Goal: Use online tool/utility: Utilize a website feature to perform a specific function

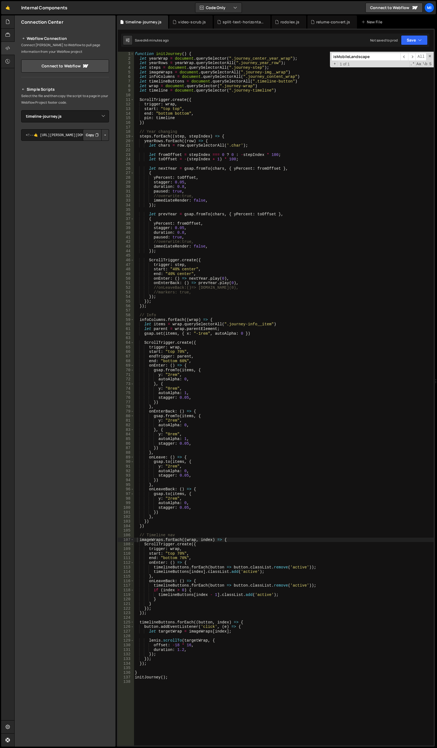
select select "46528"
drag, startPoint x: 227, startPoint y: 323, endPoint x: 268, endPoint y: 323, distance: 40.7
click at [268, 323] on div "function initJourney ( ) { let yearWrap = document . querySelector ( ".journey_…" at bounding box center [284, 403] width 300 height 703
paste textarea "_content_wrap"
click at [270, 353] on div "function initJourney ( ) { let yearWrap = document . querySelector ( ".journey_…" at bounding box center [284, 403] width 300 height 703
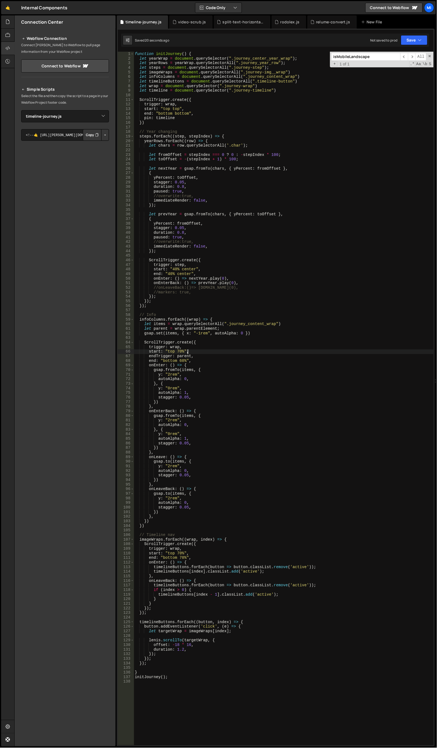
click at [275, 87] on div "function initJourney ( ) { let yearWrap = document . querySelector ( ".journey_…" at bounding box center [284, 403] width 300 height 703
click at [205, 88] on div "function initJourney ( ) { let yearWrap = document . querySelector ( ".journey_…" at bounding box center [284, 403] width 300 height 703
type textarea "let timeline = document.querySelector(".journey-timeline")"
click at [388, 57] on input "isMobileLandscape" at bounding box center [365, 57] width 69 height 8
paste input "pin-spacer"
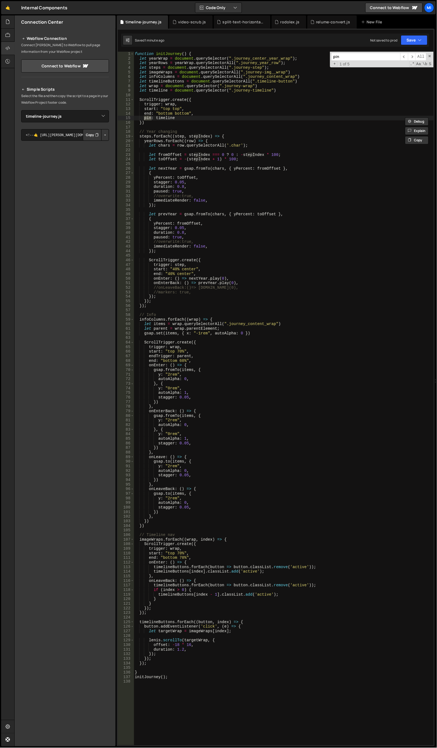
type input "pin"
click at [320, 87] on div "function initJourney ( ) { let yearWrap = document . querySelector ( ".journey_…" at bounding box center [284, 403] width 300 height 703
click at [223, 205] on div "function initJourney ( ) { let yearWrap = document . querySelector ( ".journey_…" at bounding box center [284, 403] width 300 height 703
click at [273, 68] on div "function initJourney ( ) { let yearWrap = document . querySelector ( ".journey_…" at bounding box center [284, 403] width 300 height 703
click at [273, 73] on div "function initJourney ( ) { let yearWrap = document . querySelector ( ".journey_…" at bounding box center [284, 403] width 300 height 703
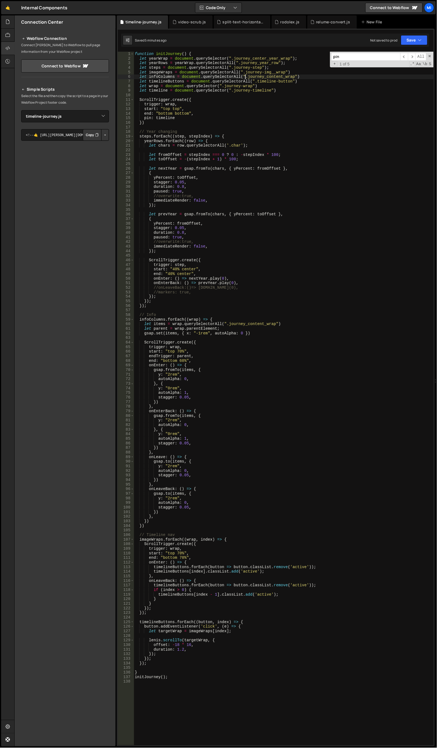
click at [246, 75] on div "function initJourney ( ) { let yearWrap = document . querySelector ( ".journey_…" at bounding box center [284, 403] width 300 height 703
drag, startPoint x: 244, startPoint y: 72, endPoint x: 282, endPoint y: 72, distance: 37.7
click at [282, 72] on div "function initJourney ( ) { let yearWrap = document . querySelector ( ".journey_…" at bounding box center [284, 403] width 300 height 703
paste textarea "journey_img"
click at [248, 70] on div "function initJourney ( ) { let yearWrap = document . querySelector ( ".journey_…" at bounding box center [284, 403] width 300 height 703
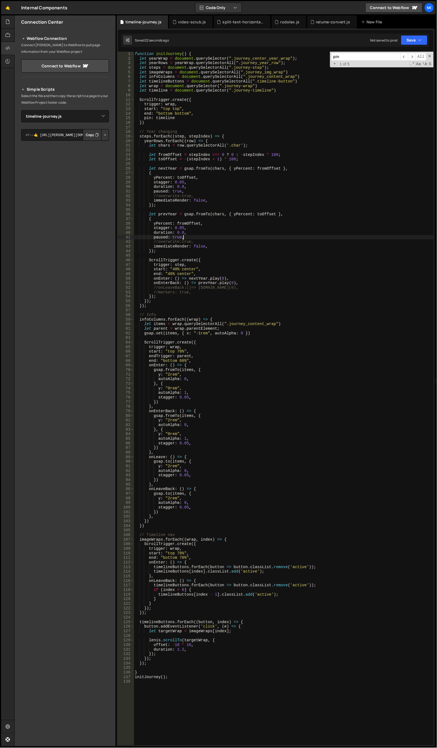
click at [302, 237] on div "function initJourney ( ) { let yearWrap = document . querySelector ( ".journey_…" at bounding box center [284, 403] width 300 height 703
click at [308, 87] on div "function initJourney ( ) { let yearWrap = document . querySelector ( ".journey_…" at bounding box center [284, 403] width 300 height 703
click at [252, 67] on div "function initJourney ( ) { let yearWrap = document . querySelector ( ".journey_…" at bounding box center [284, 403] width 300 height 703
type textarea "let steps = document.querySelectorAll(".journey_step");"
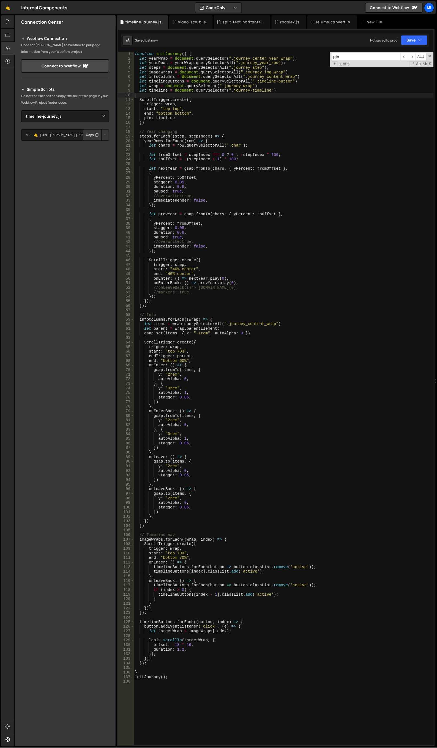
click at [306, 95] on div "function initJourney ( ) { let yearWrap = document . querySelector ( ".journey_…" at bounding box center [284, 403] width 300 height 703
click at [276, 236] on div "function initJourney ( ) { let yearWrap = document . querySelector ( ".journey_…" at bounding box center [284, 403] width 300 height 703
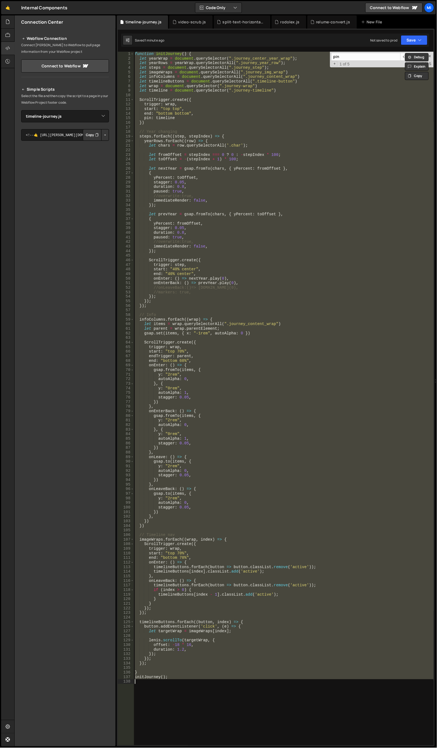
click at [295, 100] on div "function initJourney ( ) { let yearWrap = document . querySelector ( ".journey_…" at bounding box center [284, 399] width 300 height 694
type textarea "ScrollTrigger.create({"
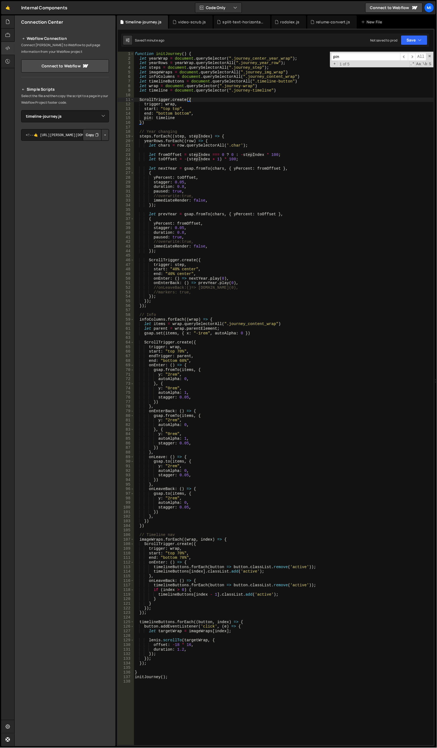
click at [381, 52] on div "pin ​ ​ All Replace All + 1 of 5 .* Aa \b S" at bounding box center [382, 60] width 104 height 16
click at [375, 54] on input "timeline" at bounding box center [365, 57] width 69 height 8
paste input "journey-timeline_inner"
type input "journey-timeline_inner"
click at [136, 52] on div "function initJourney ( ) { let yearWrap = document . querySelector ( ".journey_…" at bounding box center [284, 403] width 300 height 703
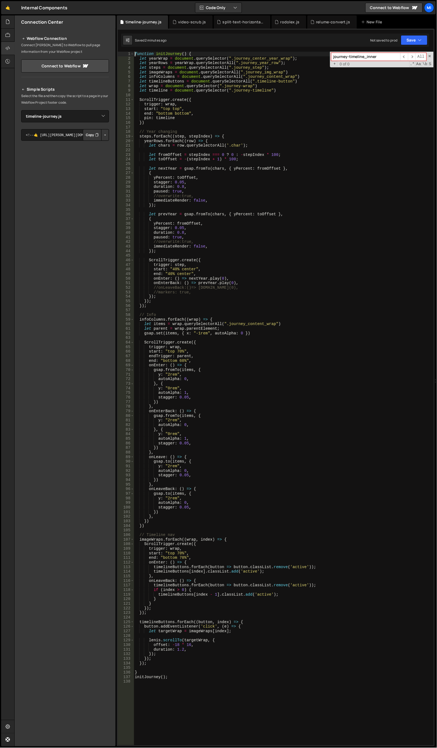
type textarea "function initJourney() {"
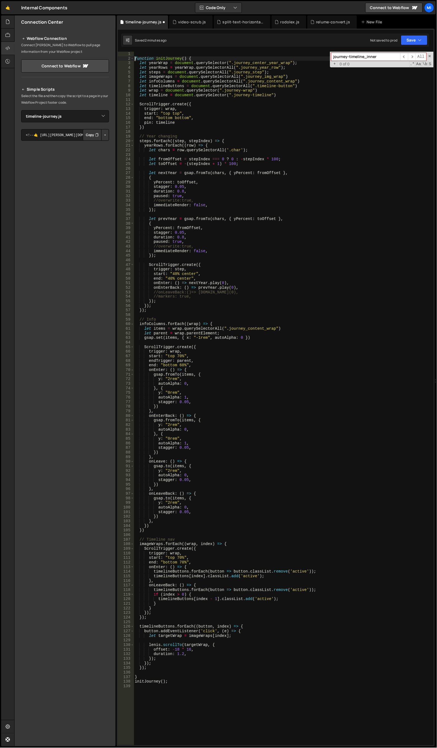
click at [160, 53] on div "function initJourney ( ) { let yearWrap = document . querySelector ( ".journey_…" at bounding box center [284, 403] width 300 height 703
paste textarea "}"
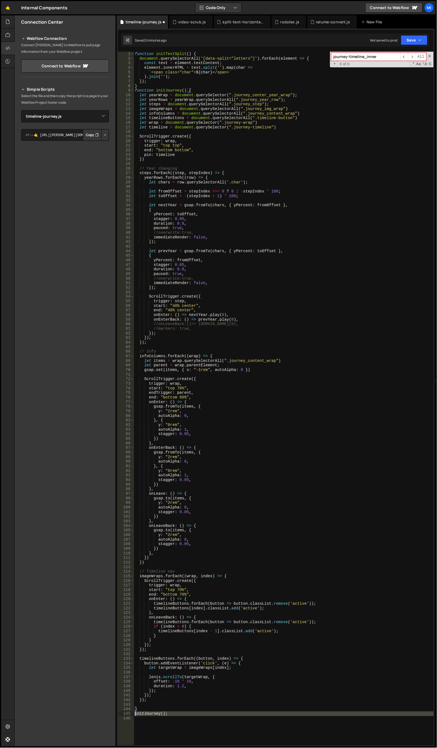
drag, startPoint x: 187, startPoint y: 727, endPoint x: 122, endPoint y: 714, distance: 66.9
click at [122, 714] on div "} 1 2 3 4 5 6 7 8 9 10 11 12 13 14 15 16 17 18 19 20 21 22 23 24 25 26 27 28 29…" at bounding box center [276, 399] width 316 height 694
paste textarea
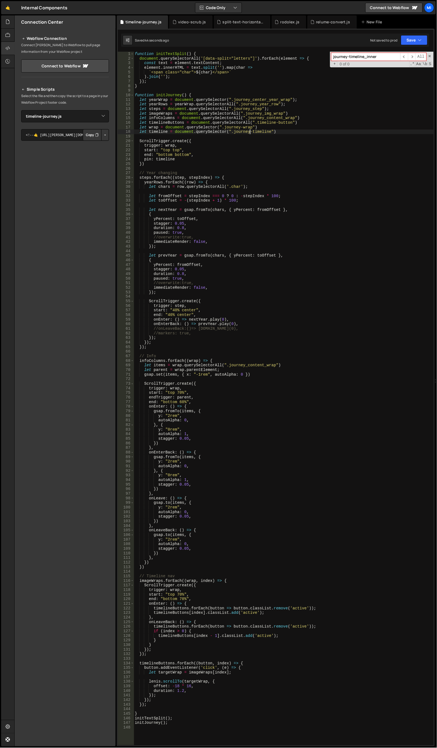
click at [250, 131] on div "function initTextSplit ( ) { document . querySelectorAll ( '[data-split="letter…" at bounding box center [284, 403] width 300 height 703
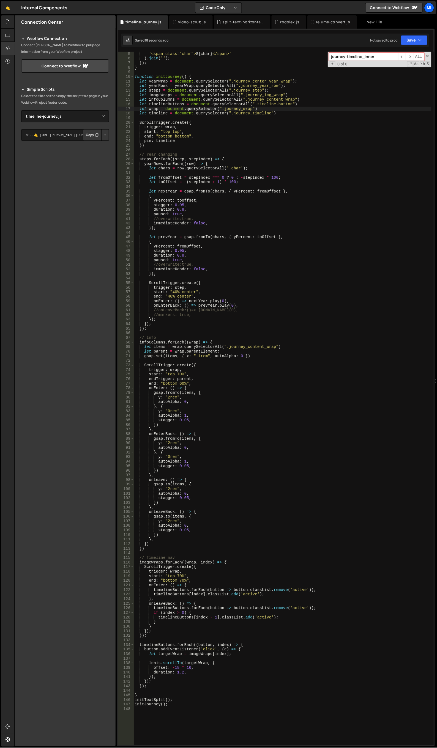
scroll to position [37, 0]
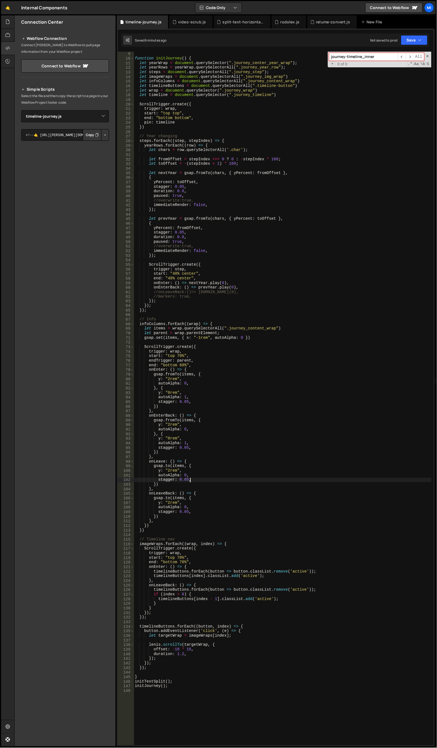
click at [348, 480] on div "} function initJourney ( ) { let yearWrap = document . querySelector ( ".journe…" at bounding box center [283, 398] width 298 height 703
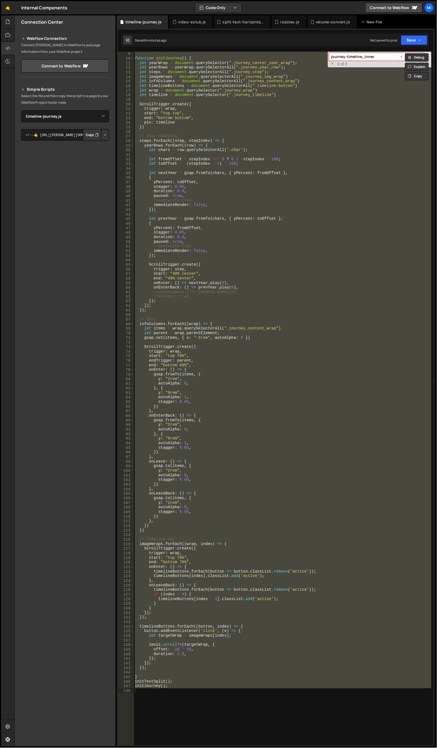
scroll to position [0, 0]
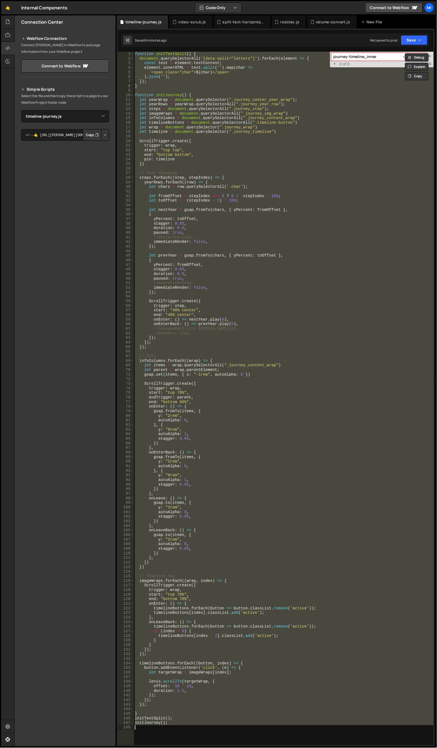
click at [278, 183] on div "function initTextSplit ( ) { document . querySelectorAll ( '[data-split="letter…" at bounding box center [284, 399] width 300 height 694
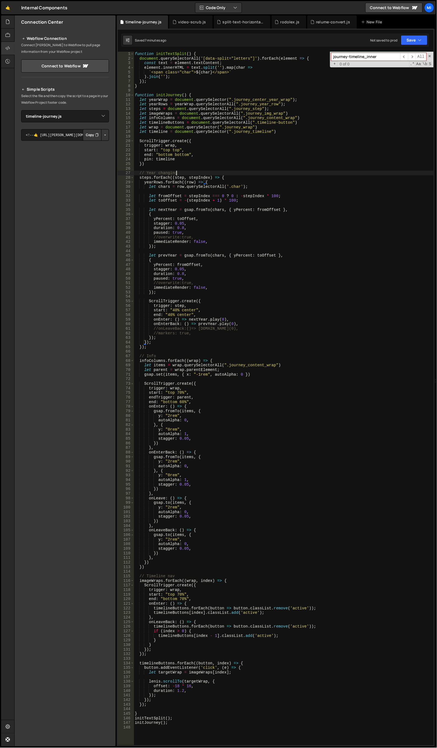
click at [226, 171] on div "function initTextSplit ( ) { document . querySelectorAll ( '[data-split="letter…" at bounding box center [284, 403] width 300 height 703
click at [282, 107] on div "function initTextSplit ( ) { document . querySelectorAll ( '[data-split="letter…" at bounding box center [284, 403] width 300 height 703
click at [294, 120] on div "function initTextSplit ( ) { document . querySelectorAll ( '[data-split="letter…" at bounding box center [284, 403] width 300 height 703
click at [295, 119] on div "function initTextSplit ( ) { document . querySelectorAll ( '[data-split="letter…" at bounding box center [284, 403] width 300 height 703
drag, startPoint x: 227, startPoint y: 366, endPoint x: 273, endPoint y: 364, distance: 46.0
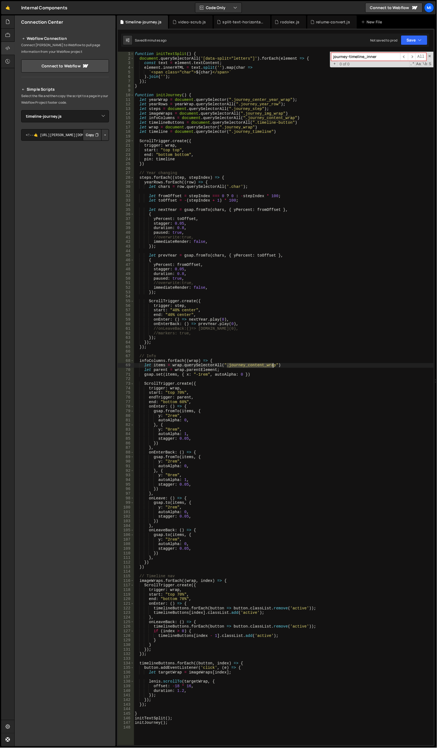
click at [273, 364] on div "function initTextSplit ( ) { document . querySelectorAll ( '[data-split="letter…" at bounding box center [284, 403] width 300 height 703
paste textarea "item"
click at [245, 145] on div "function initTextSplit ( ) { document . querySelectorAll ( '[data-split="letter…" at bounding box center [284, 403] width 300 height 703
drag, startPoint x: 246, startPoint y: 118, endPoint x: 290, endPoint y: 118, distance: 44.8
click at [290, 118] on div "function initTextSplit ( ) { document . querySelectorAll ( '[data-split="letter…" at bounding box center [284, 403] width 300 height 703
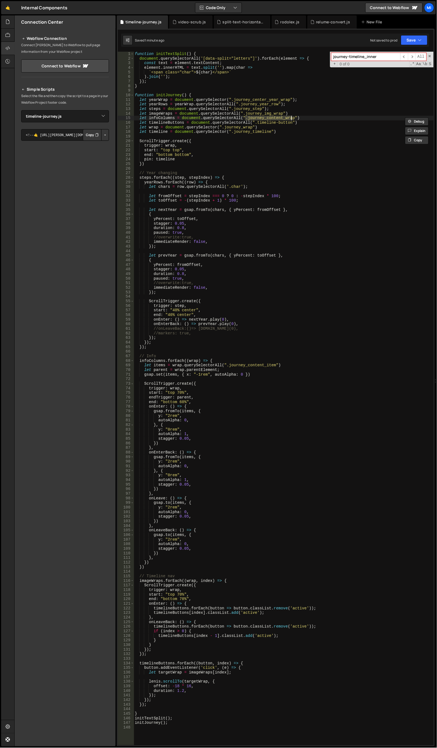
paste textarea "info_col"
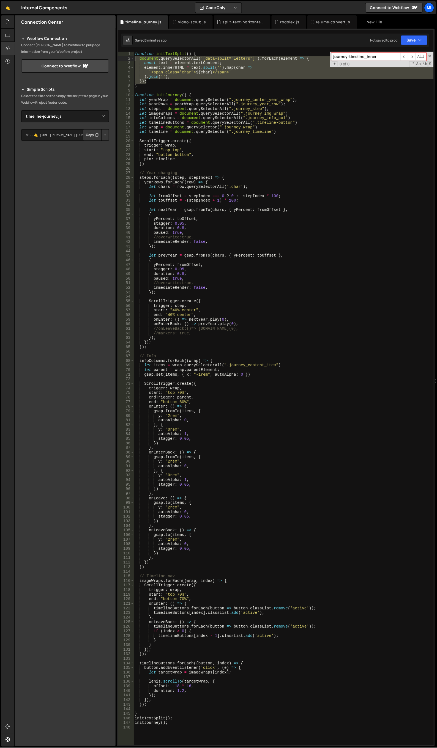
drag, startPoint x: 149, startPoint y: 81, endPoint x: 118, endPoint y: 58, distance: 38.8
click at [118, 58] on div "let infoColumns = document.querySelectorAll(".journey_info_col") 1 2 3 4 5 6 7 …" at bounding box center [276, 399] width 316 height 694
paste textarea "})"
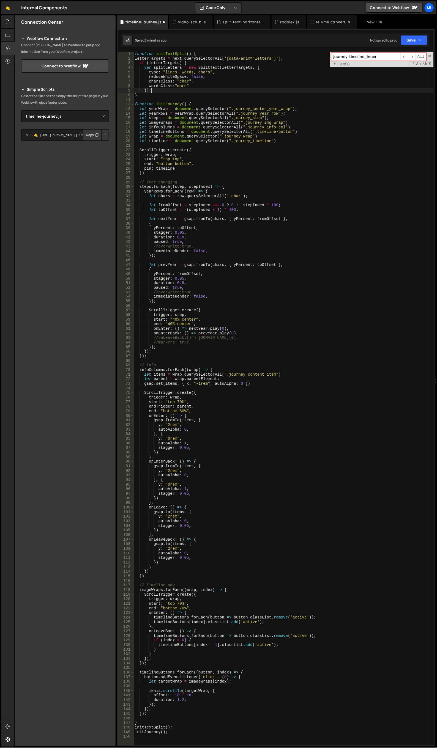
scroll to position [0, 1]
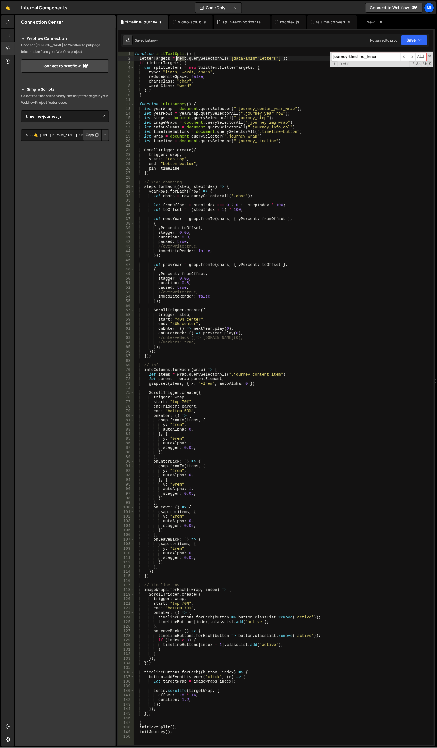
drag, startPoint x: 185, startPoint y: 59, endPoint x: 175, endPoint y: 59, distance: 10.2
click at [175, 59] on div "function initTextSplit ( ) { letterTargets = next . querySelectorAll ( '[data-a…" at bounding box center [284, 403] width 300 height 703
type textarea "letterTargets = document.querySelectorAll('[data-anim="letters"]');"
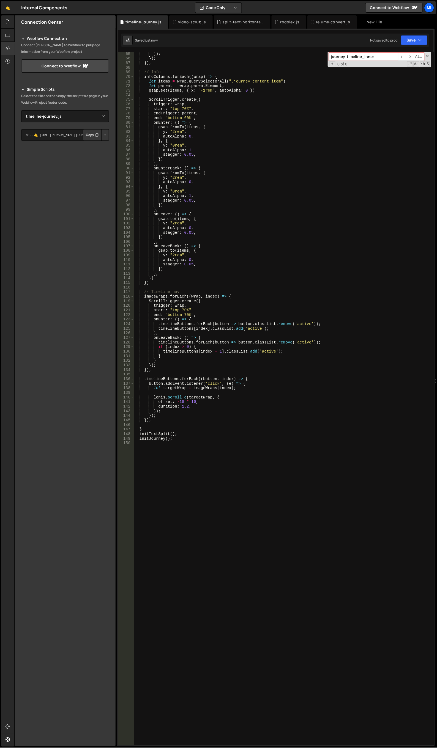
scroll to position [293, 0]
click at [192, 443] on div "//markers: true, }) ; }) ; }) ; // Info infoColumns . forEach (( wrap ) => { le…" at bounding box center [283, 398] width 298 height 703
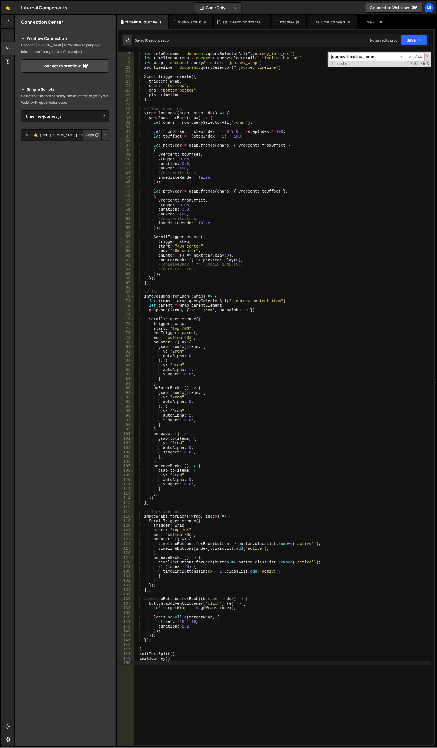
scroll to position [0, 0]
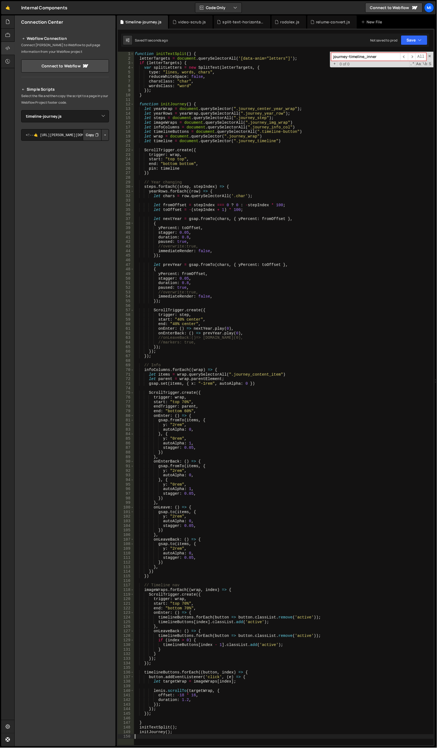
click at [171, 90] on div "function initTextSplit ( ) { letterTargets = document . querySelectorAll ( '[da…" at bounding box center [284, 403] width 300 height 703
type textarea "});"
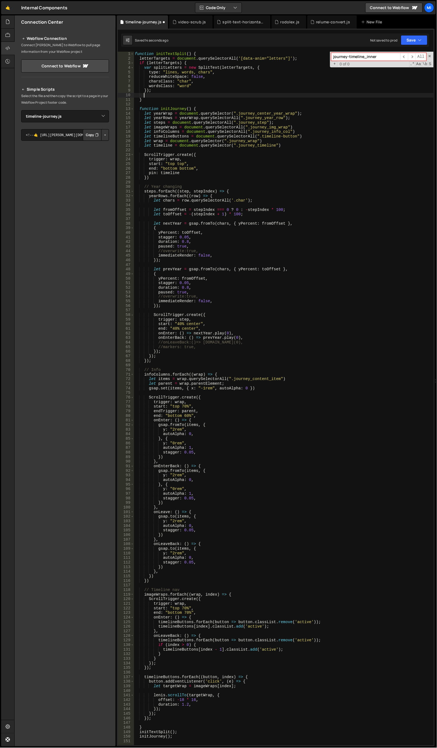
type textarea "{"
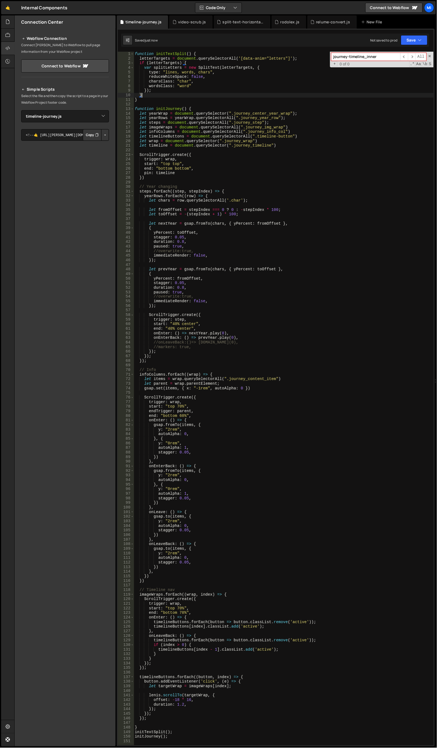
scroll to position [0, 0]
click at [262, 58] on div "function initTextSplit ( ) { letterTargets = document . querySelectorAll ( '[da…" at bounding box center [284, 403] width 300 height 703
click at [261, 307] on div "function initTextSplit ( ) { letterTargets = document . querySelectorAll ( '[da…" at bounding box center [284, 403] width 300 height 703
type textarea "});"
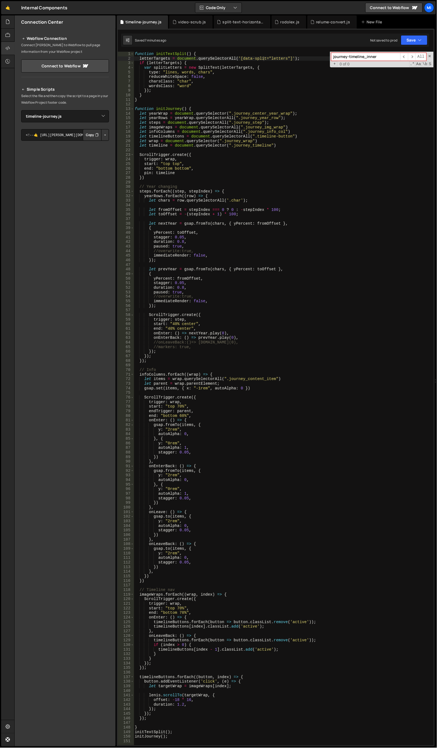
scroll to position [0, 1]
click at [225, 395] on div "function initTextSplit ( ) { letterTargets = document . querySelectorAll ( '[da…" at bounding box center [284, 403] width 300 height 703
click at [217, 294] on div "function initTextSplit ( ) { letterTargets = document . querySelectorAll ( '[da…" at bounding box center [284, 403] width 300 height 703
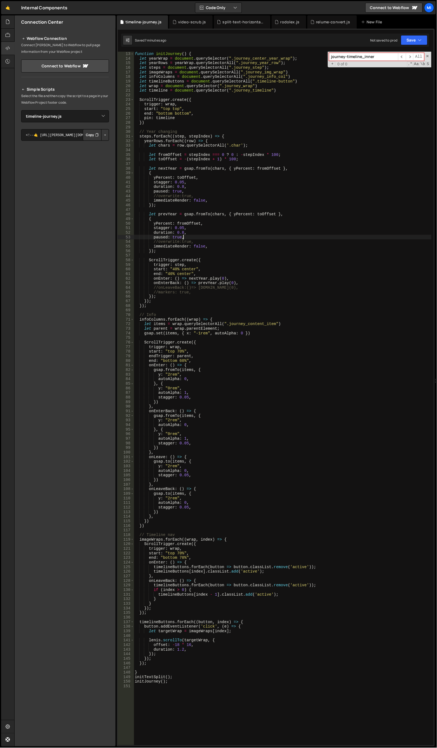
scroll to position [18, 0]
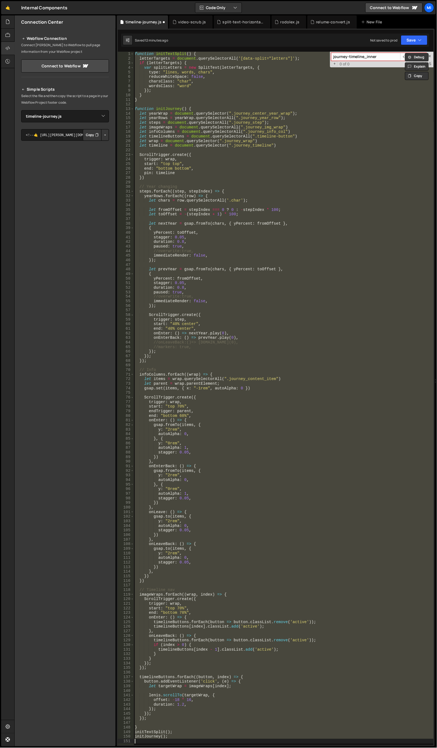
click at [243, 247] on div "function initTextSplit ( ) { letterTargets = document . querySelectorAll ( '[da…" at bounding box center [284, 399] width 300 height 694
type textarea "initJourney();"
click at [370, 56] on input "journey-timeline_inner" at bounding box center [365, 57] width 69 height 8
paste input "timeline-button"
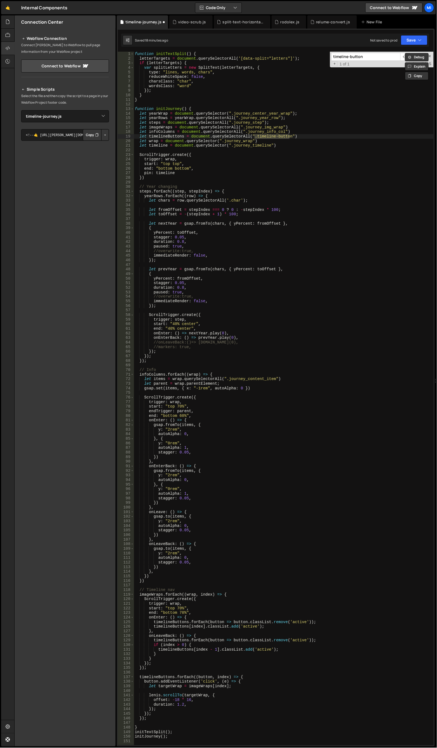
type input "timeline-button"
click at [377, 62] on div "+ 1 of 1 .* Aa \b S" at bounding box center [381, 64] width 101 height 5
click at [379, 56] on input "timeline-button" at bounding box center [365, 57] width 69 height 8
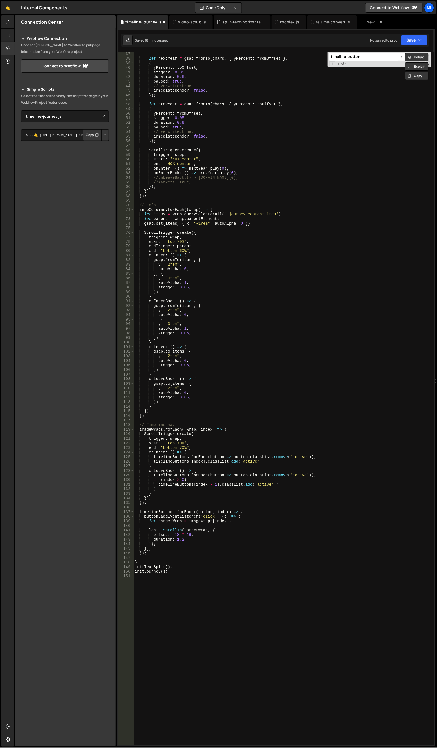
scroll to position [165, 0]
click at [180, 413] on div "let toOffset = - ( stepIndex + 1 ) * 100 ; let nextYear = gsap . fromTo ( chars…" at bounding box center [283, 398] width 298 height 703
click at [177, 549] on div "let toOffset = - ( stepIndex + 1 ) * 100 ; let nextYear = gsap . fromTo ( chars…" at bounding box center [283, 398] width 298 height 703
click at [176, 551] on div "let toOffset = - ( stepIndex + 1 ) * 100 ; let nextYear = gsap . fromTo ( chars…" at bounding box center [283, 398] width 298 height 703
type textarea "});"
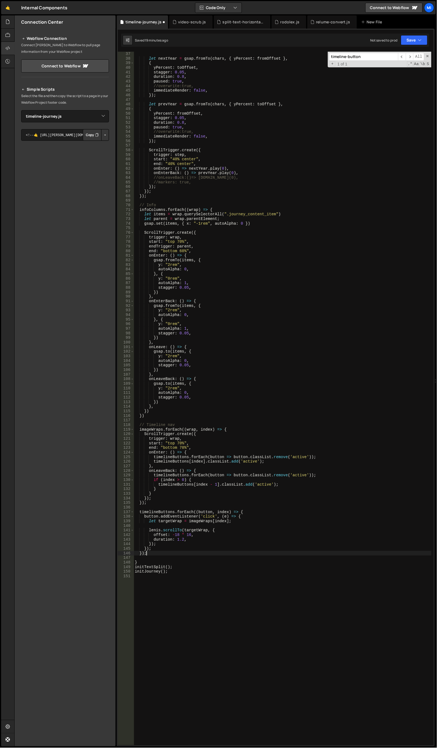
click at [172, 558] on div "let toOffset = - ( stepIndex + 1 ) * 100 ; let nextYear = gsap . fromTo ( chars…" at bounding box center [283, 398] width 298 height 703
click at [172, 555] on div "let toOffset = - ( stepIndex + 1 ) * 100 ; let nextYear = gsap . fromTo ( chars…" at bounding box center [283, 398] width 298 height 703
type textarea "});"
paste textarea "}"
type textarea "}"
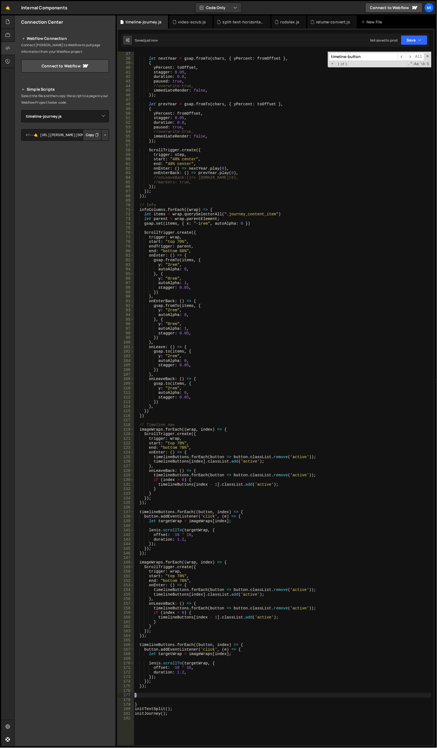
drag, startPoint x: 144, startPoint y: 696, endPoint x: 129, endPoint y: 694, distance: 14.9
click at [129, 694] on div "36 37 38 39 40 41 42 43 44 45 46 47 48 49 50 51 52 53 54 55 56 57 58 59 60 61 6…" at bounding box center [276, 399] width 316 height 694
type textarea "}"
click at [328, 568] on div "let toOffset = - ( stepIndex + 1 ) * 100 ; let nextYear = gsap . fromTo ( chars…" at bounding box center [283, 398] width 298 height 703
type textarea "ScrollTrigger.create({"
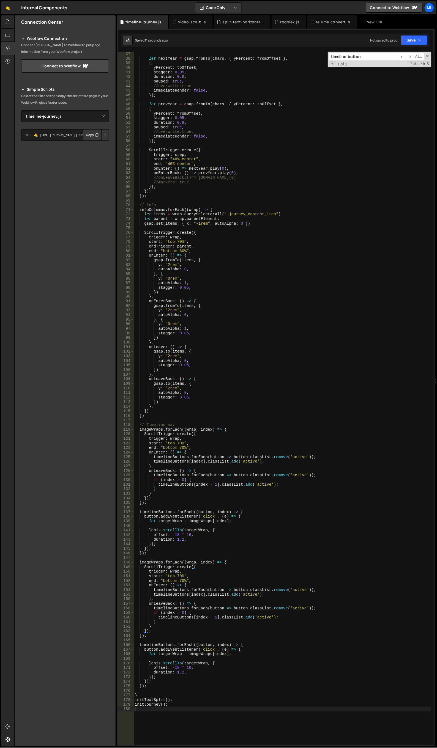
click at [186, 708] on div "let toOffset = - ( stepIndex + 1 ) * 100 ; let nextYear = gsap . fromTo ( chars…" at bounding box center [283, 398] width 298 height 703
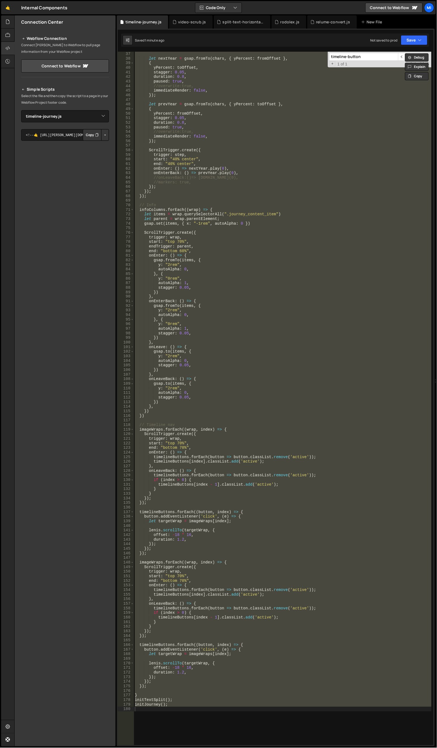
click at [281, 368] on div "let toOffset = - ( stepIndex + 1 ) * 100 ; let nextYear = gsap . fromTo ( chars…" at bounding box center [283, 399] width 298 height 694
paste textarea
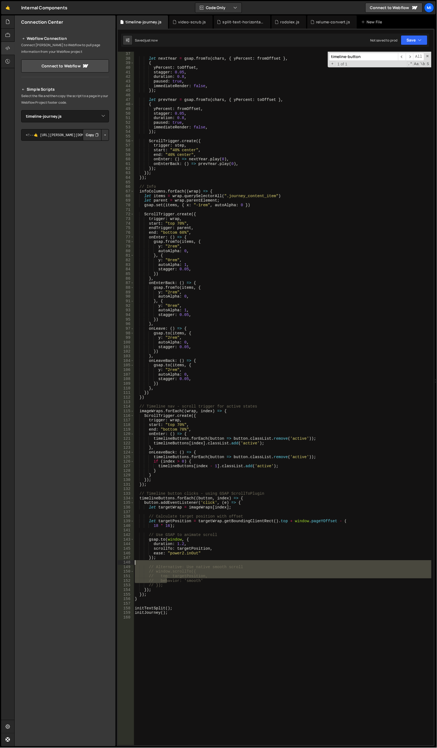
drag, startPoint x: 167, startPoint y: 583, endPoint x: 131, endPoint y: 563, distance: 41.1
click at [131, 563] on div "initTextSplit(); 36 37 38 39 40 41 42 43 44 45 46 47 48 49 50 51 52 53 54 55 56…" at bounding box center [276, 399] width 316 height 694
click at [155, 577] on div "let toOffset = - ( stepIndex + 1 ) * 100 ; let nextYear = gsap . fromTo ( chars…" at bounding box center [283, 399] width 298 height 694
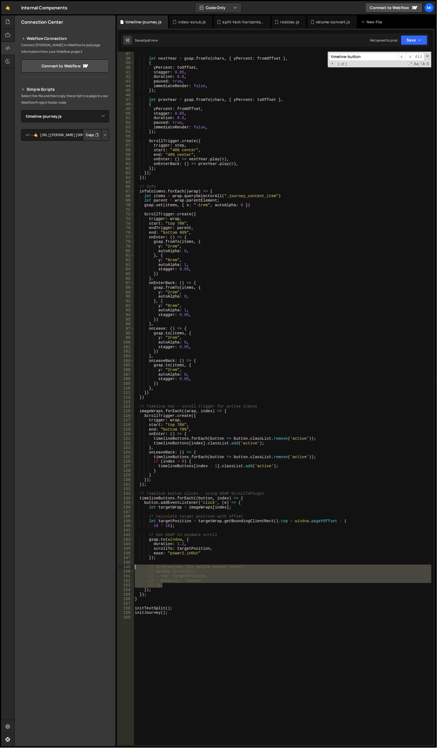
drag, startPoint x: 169, startPoint y: 585, endPoint x: 122, endPoint y: 567, distance: 50.6
click at [122, 567] on div "// top: targetPosition, 36 37 38 39 40 41 42 43 44 45 46 47 48 49 50 51 52 53 5…" at bounding box center [276, 399] width 316 height 694
type textarea "// Alternative: Use native smooth scroll // window.scrollTo({"
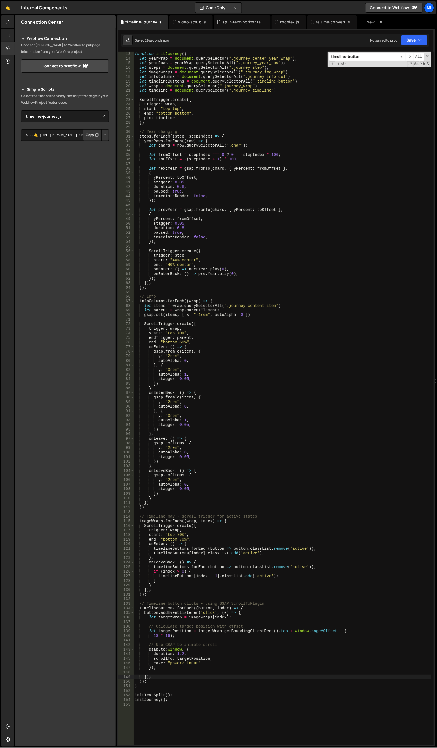
scroll to position [0, 0]
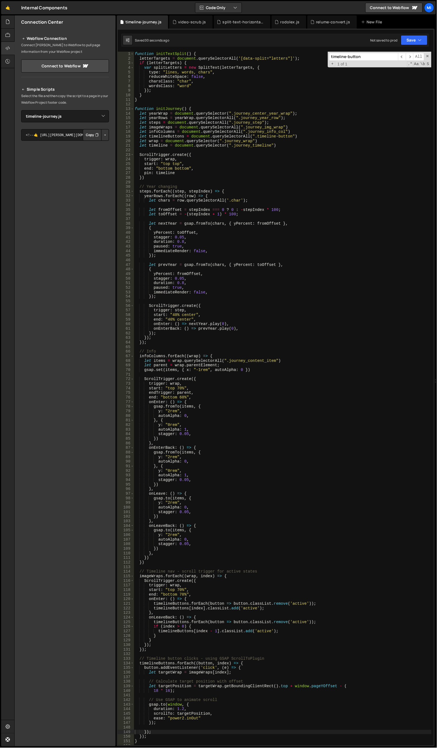
click at [320, 202] on div "function initTextSplit ( ) { letterTargets = document . querySelectorAll ( '[da…" at bounding box center [283, 403] width 298 height 703
click at [263, 285] on div "function initTextSplit ( ) { letterTargets = document . querySelectorAll ( '[da…" at bounding box center [283, 403] width 298 height 703
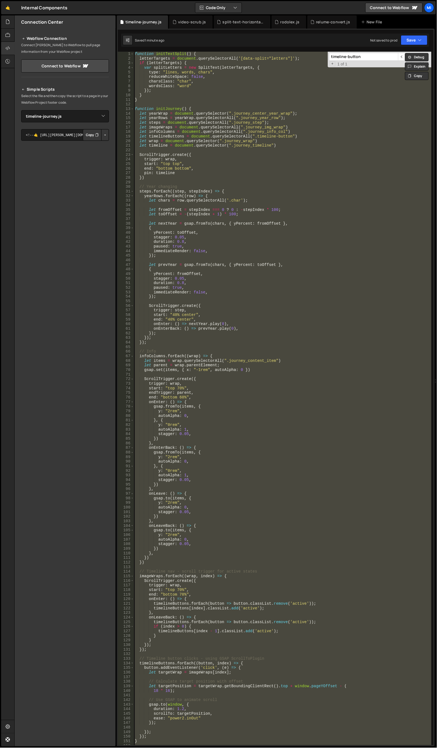
click at [312, 328] on div "function initTextSplit ( ) { letterTargets = document . querySelectorAll ( '[da…" at bounding box center [283, 399] width 298 height 694
paste textarea
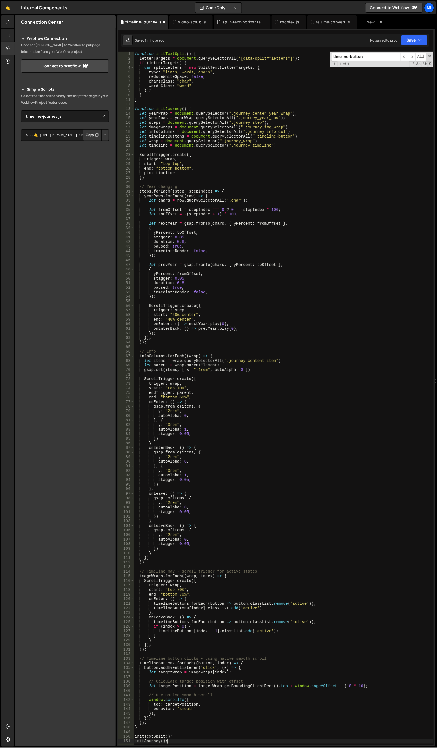
type textarea "initTextSplit();"
click at [7, 21] on icon at bounding box center [7, 22] width 4 height 6
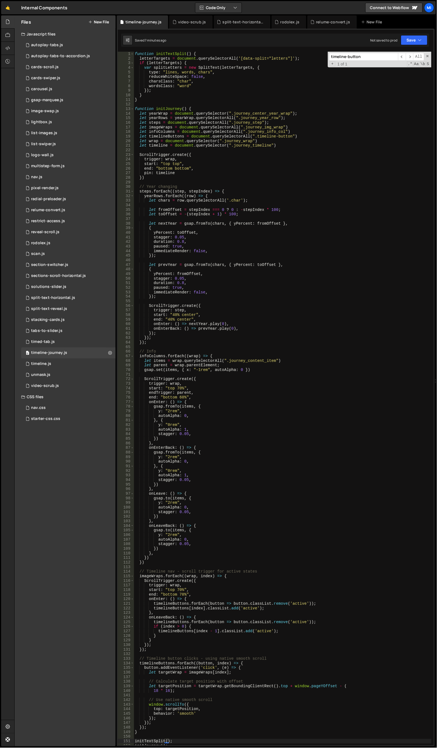
click at [100, 21] on button "New File" at bounding box center [98, 22] width 21 height 4
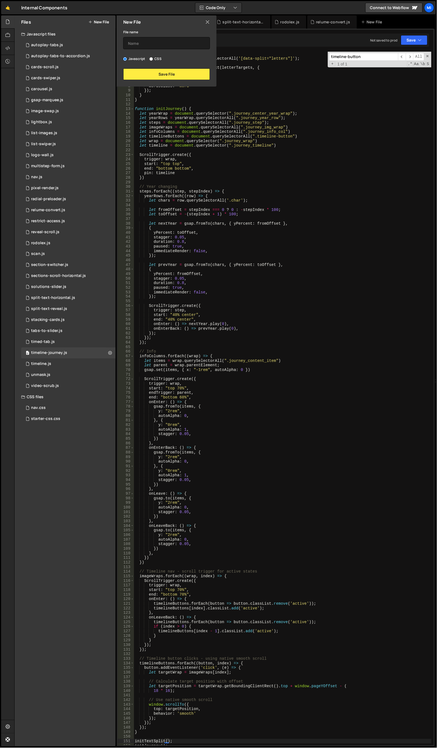
click at [162, 56] on div "Javascript CSS" at bounding box center [166, 58] width 87 height 5
click at [160, 59] on label "CSS" at bounding box center [155, 58] width 12 height 5
click at [153, 59] on input "CSS" at bounding box center [151, 59] width 4 height 4
radio input "true"
click at [163, 37] on input "text" at bounding box center [166, 43] width 87 height 12
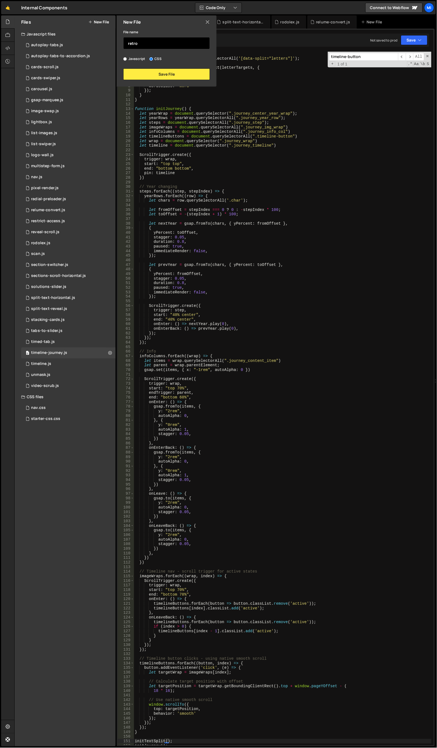
type input "retro"
click at [172, 70] on button "Save File" at bounding box center [166, 74] width 87 height 12
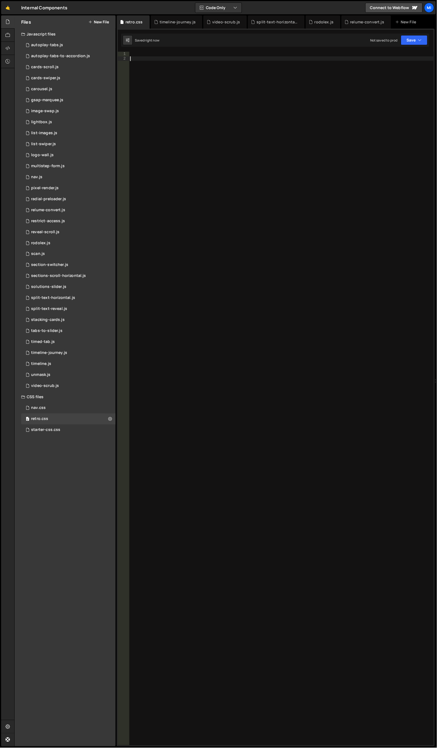
click at [296, 235] on div at bounding box center [281, 403] width 305 height 703
paste textarea "}"
type textarea "}"
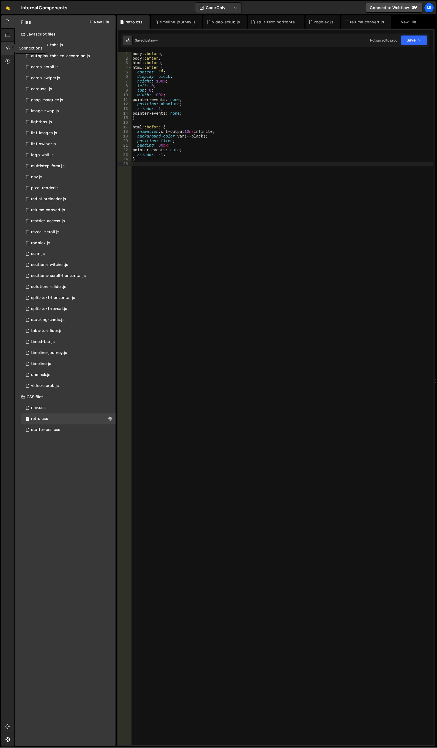
click at [7, 47] on icon at bounding box center [7, 48] width 4 height 6
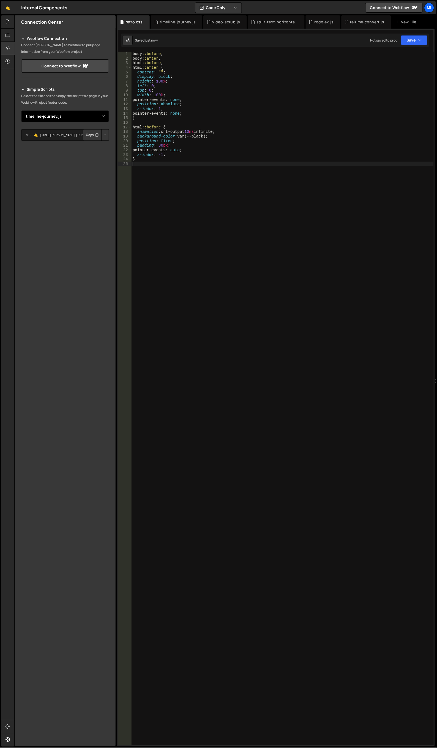
click at [94, 119] on select "Select File autoplay-tabs.js autoplay-tabs-to-accordion.js cards-scroll.js card…" at bounding box center [65, 116] width 88 height 12
select select "46530"
click at [21, 110] on select "Select File autoplay-tabs.js autoplay-tabs-to-accordion.js cards-scroll.js card…" at bounding box center [65, 116] width 88 height 12
click at [106, 140] on button "Button group with nested dropdown" at bounding box center [105, 135] width 8 height 12
click at [92, 144] on link "Copy Staging css" at bounding box center [84, 146] width 49 height 8
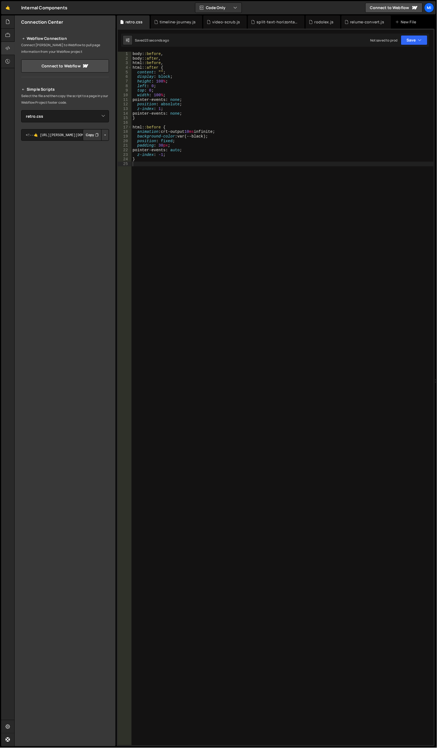
type textarea "pointer-events: auto;"
click at [193, 150] on div "body : :before , body : :after , html : :before , html : :after { content : " "…" at bounding box center [282, 403] width 302 height 703
click at [209, 230] on div "body : :before , body : :after , html : :before , html : :after { content : " "…" at bounding box center [282, 403] width 302 height 703
paste textarea "}"
type textarea "}"
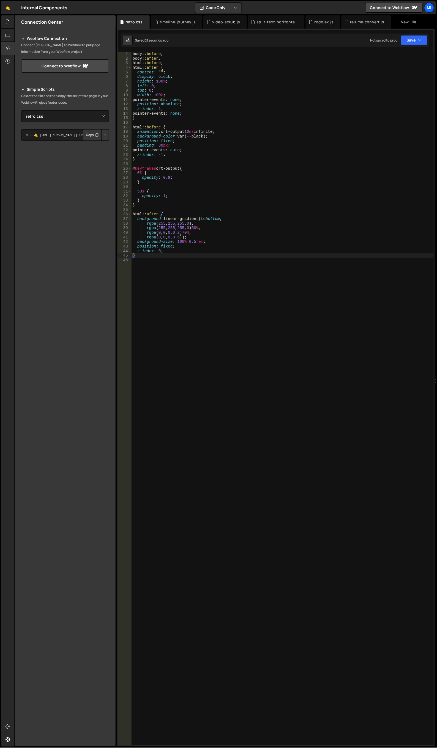
click at [264, 330] on div "body : :before , body : :after , html : :before , html : :after { content : " "…" at bounding box center [282, 403] width 302 height 703
paste textarea "}"
type textarea "}"
click at [130, 53] on div "1" at bounding box center [125, 54] width 14 height 5
click at [133, 53] on div "body : :before , body : :after , html : :before , html : :after { content : " "…" at bounding box center [282, 403] width 302 height 703
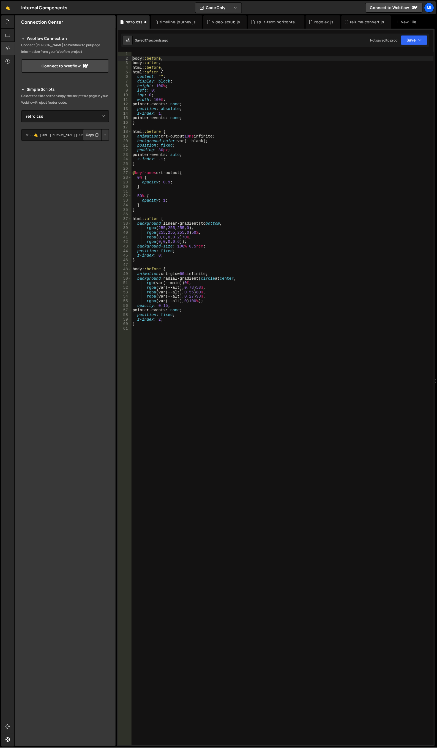
scroll to position [0, 0]
type textarea "body::before,"
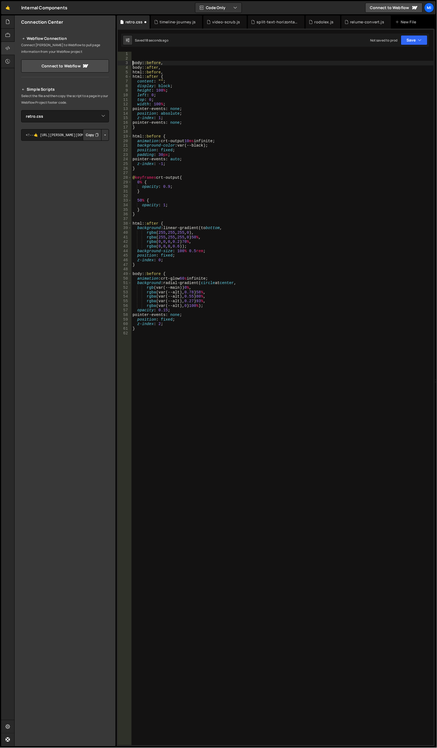
click at [145, 53] on div "body : :before , body : :after , html : :before , html : :after { content : " "…" at bounding box center [282, 403] width 302 height 703
paste textarea "}"
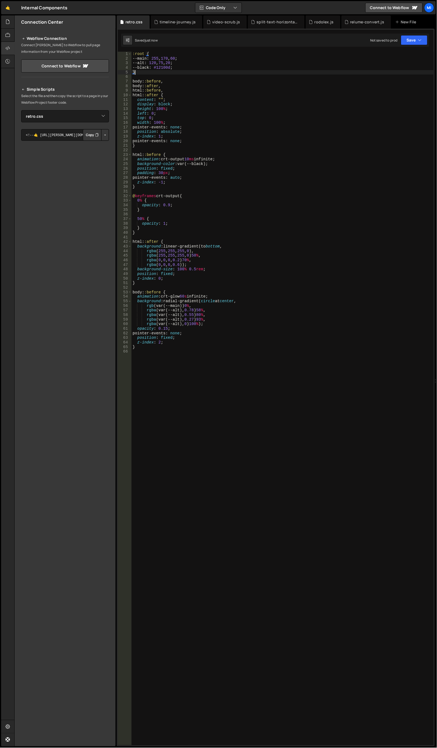
type textarea "}"
click at [208, 78] on div ":root { --main : 255 , 170 , 60 ; --alt : 120 , 75 , 20 ; --black : #12100d ; }…" at bounding box center [282, 403] width 302 height 703
drag, startPoint x: 155, startPoint y: 64, endPoint x: 182, endPoint y: 61, distance: 27.9
click at [182, 61] on div ":root { --main : 255 , 170 , 60 ; --alt : 120 , 75 , 20 ; --black : #12100d ; }…" at bounding box center [282, 403] width 302 height 703
click at [154, 62] on div ":root { --main : 255 , 170 , 60 ; --alt : 120 , 75 , 20 ; --black : #12100d ; }…" at bounding box center [282, 399] width 302 height 694
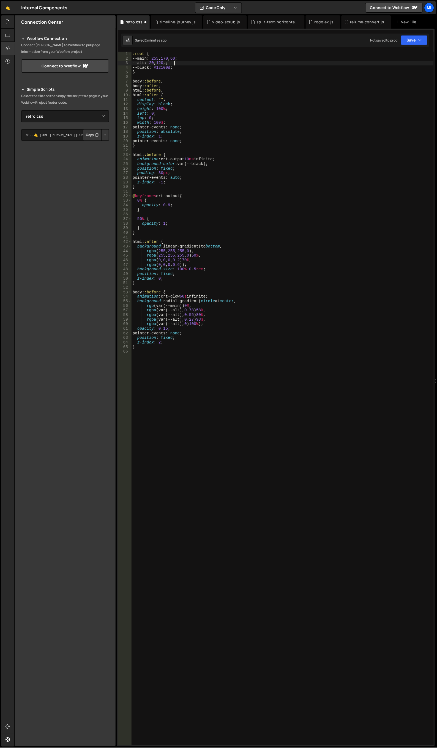
scroll to position [0, 3]
click at [162, 59] on div ":root { --main : 255 , 170 , 60 ; --alt : 20 , 120 , 32 ; --black : #12100d ; }…" at bounding box center [282, 403] width 302 height 703
click at [229, 331] on div ":root { --main : 255 , 170 , 60 ; --alt : 20 , 120 , 32 ; --black : #12100d ; }…" at bounding box center [282, 403] width 302 height 703
click at [163, 57] on div ":root { --main : 255 , 170 , 60 ; --alt : 20 , 120 , 32 ; --black : #12100d ; }…" at bounding box center [282, 403] width 302 height 703
type textarea "--main: 35, 190, 53;"
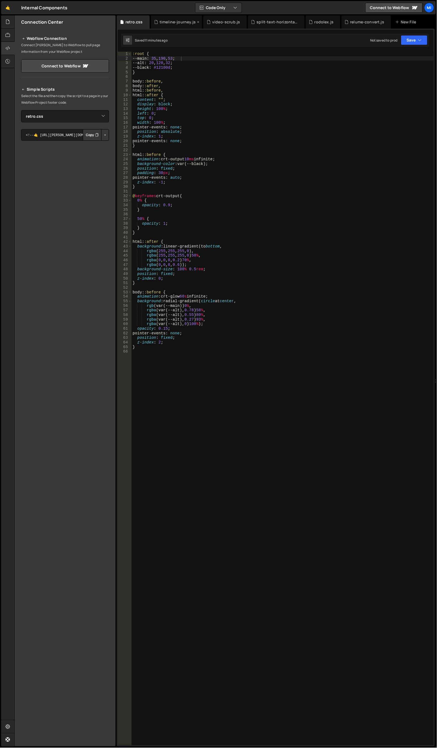
click at [185, 21] on div "timeline-journey.js" at bounding box center [177, 21] width 36 height 5
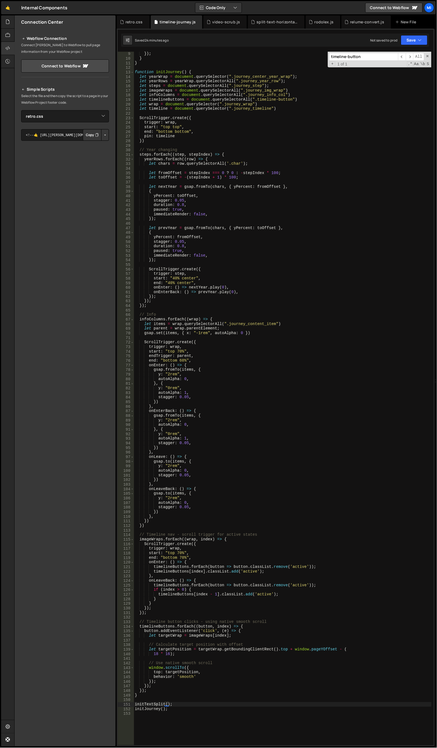
scroll to position [37, 0]
click at [240, 21] on icon at bounding box center [242, 21] width 4 height 5
click at [255, 21] on icon at bounding box center [256, 21] width 4 height 5
click at [237, 21] on div "retro.css timeline-journey.js rodolex.js relume-convert.js New File" at bounding box center [276, 21] width 318 height 13
click at [234, 22] on icon at bounding box center [234, 21] width 4 height 5
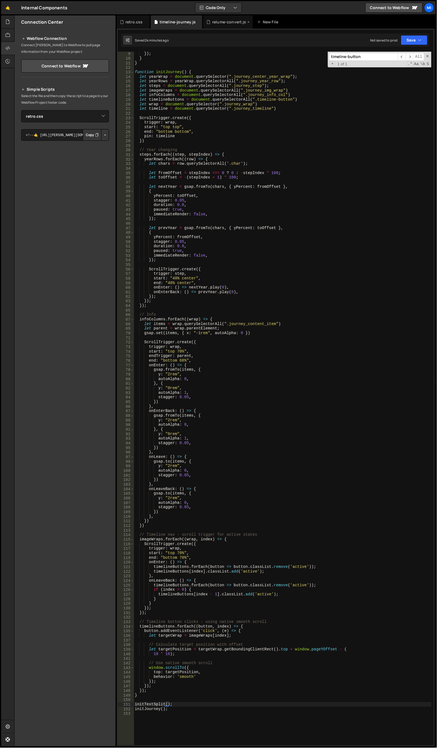
click at [247, 22] on icon at bounding box center [249, 21] width 4 height 5
click at [232, 414] on div "wordsClass : "word" }) ; } } function initJourney ( ) { let yearWrap = document…" at bounding box center [283, 398] width 298 height 703
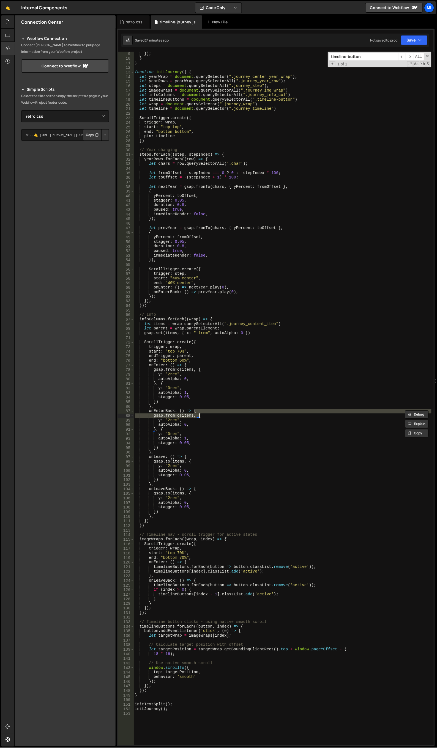
click at [193, 436] on div "wordsClass : "word" }) ; } } function initJourney ( ) { let yearWrap = document…" at bounding box center [283, 398] width 298 height 703
click at [194, 380] on div "wordsClass : "word" }) ; } } function initJourney ( ) { let yearWrap = document…" at bounding box center [283, 398] width 298 height 703
type textarea "autoAlpha: 0,"
click at [138, 25] on div "retro.css" at bounding box center [133, 21] width 33 height 13
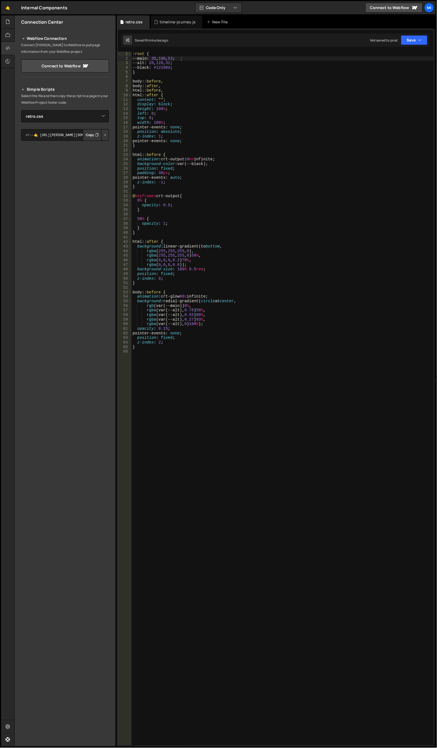
click at [258, 399] on div ":root { --main : 35 , 190 , 53 ; --alt : 20 , 120 , 32 ; --black : #12100d ; } …" at bounding box center [282, 403] width 302 height 703
paste textarea "0 0 10px inset rgb(var(--alt));"
type textarea "0 0 10px inset rgb(var(--alt));"
click at [193, 361] on div ":root { --main : 35 , 190 , 53 ; --alt : 20 , 120 , 32 ; --black : #12100d ; } …" at bounding box center [282, 403] width 302 height 703
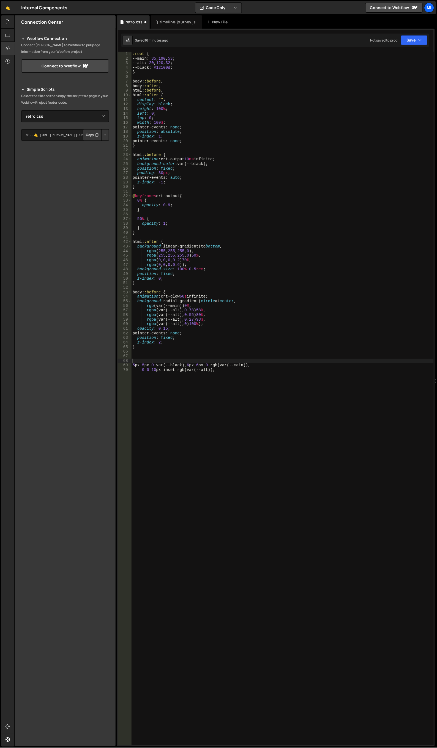
paste textarea "retro_box_wrap"
type textarea "0 0 10px inset rgb(var(--alt));"
paste textarea "}"
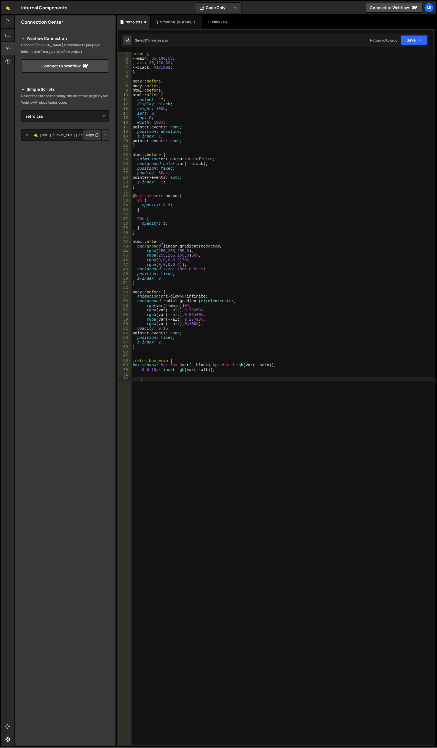
type textarea "}"
click at [206, 357] on div ":root { --main : 35 , 190 , 53 ; --alt : 20 , 120 , 32 ; --black : #12100d ; } …" at bounding box center [282, 403] width 302 height 703
type textarea ".retro_box_wrap {"
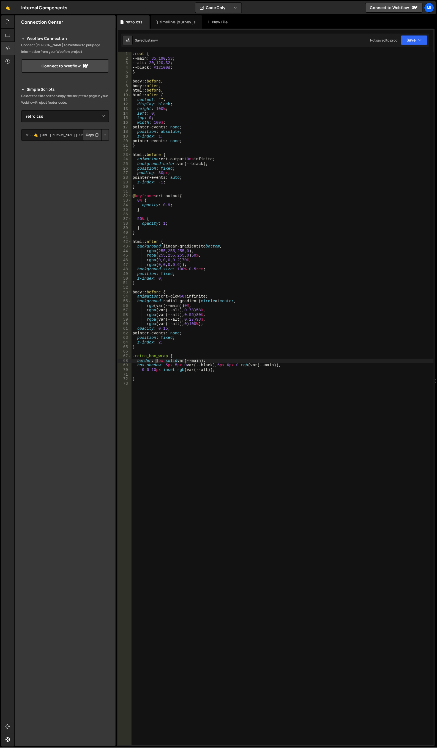
click at [155, 361] on div ":root { --main : 35 , 190 , 53 ; --alt : 20 , 120 , 32 ; --black : #12100d ; } …" at bounding box center [282, 403] width 302 height 703
drag, startPoint x: 136, startPoint y: 59, endPoint x: 152, endPoint y: 58, distance: 16.0
click at [152, 58] on div ":root { --main : 35 , 190 , 53 ; --alt : 20 , 120 , 32 ; --black : #12100d ; } …" at bounding box center [282, 403] width 302 height 703
click at [212, 360] on div ":root { --main : 35 , 190 , 53 ; --alt : 20 , 120 , 32 ; --black : #12100d ; } …" at bounding box center [282, 403] width 302 height 703
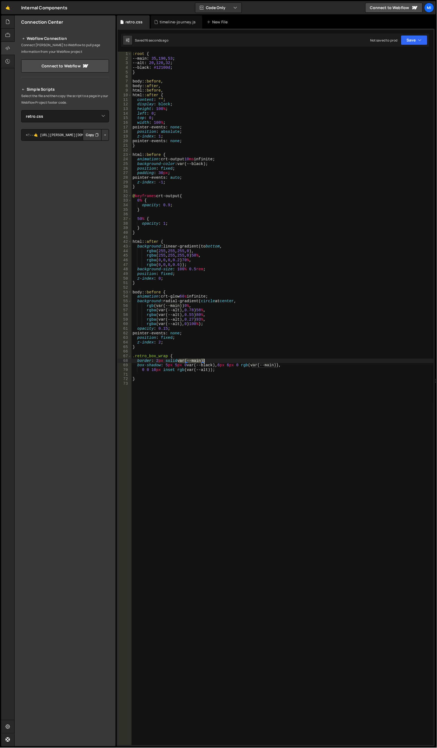
drag, startPoint x: 179, startPoint y: 361, endPoint x: 204, endPoint y: 359, distance: 25.4
click at [204, 359] on div ":root { --main : 35 , 190 , 53 ; --alt : 20 , 120 , 32 ; --black : #12100d ; } …" at bounding box center [282, 403] width 302 height 703
click at [188, 361] on div ":root { --main : 35 , 190 , 53 ; --alt : 20 , 120 , 32 ; --black : #12100d ; } …" at bounding box center [282, 403] width 302 height 703
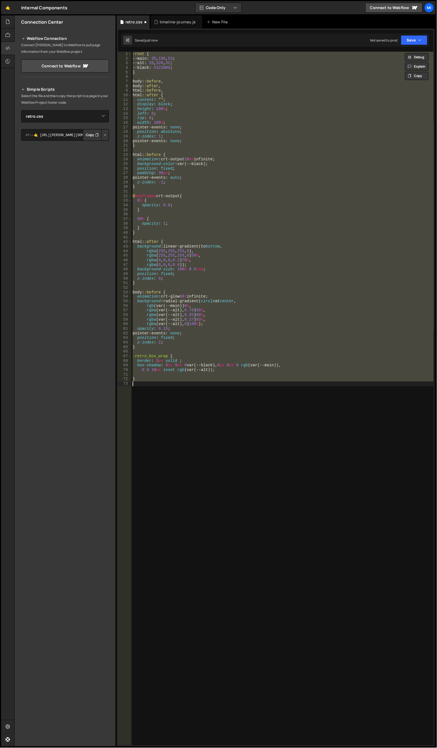
scroll to position [0, 0]
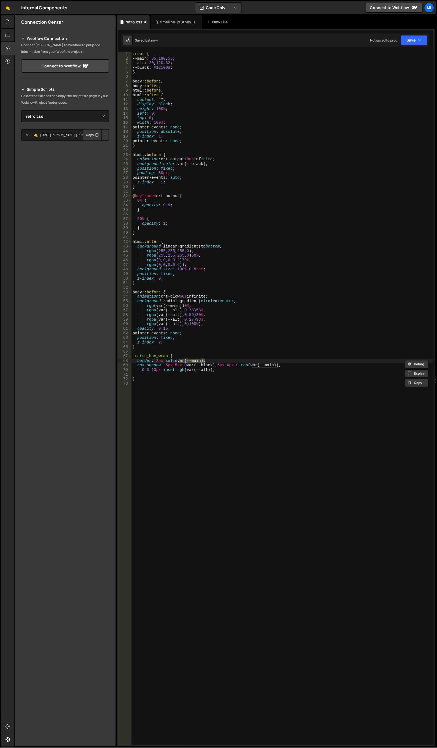
click at [205, 233] on div ":root { --main : 35 , 190 , 53 ; --alt : 20 , 120 , 32 ; --black : #12100d ; } …" at bounding box center [282, 403] width 302 height 703
drag, startPoint x: 192, startPoint y: 359, endPoint x: 201, endPoint y: 360, distance: 9.6
click at [201, 360] on div ":root { --main : 35 , 190 , 53 ; --alt : 20 , 120 , 32 ; --black : #12100d ; } …" at bounding box center [282, 403] width 302 height 703
click at [179, 361] on div ":root { --main : 35 , 190 , 53 ; --alt : 20 , 120 , 32 ; --black : #12100d ; } …" at bounding box center [282, 403] width 302 height 703
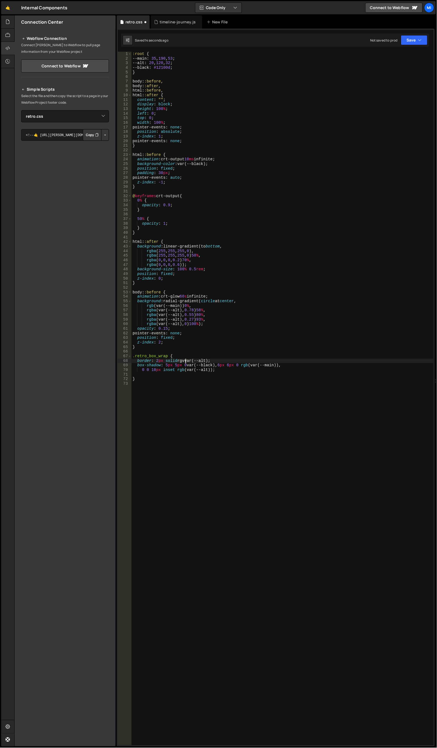
scroll to position [0, 4]
paste textarea ")"
click at [252, 183] on div ":root { --main : 35 , 190 , 53 ; --alt : 20 , 120 , 32 ; --black : #12100d ; } …" at bounding box center [282, 403] width 302 height 703
click at [227, 360] on div ":root { --main : 35 , 190 , 53 ; --alt : 20 , 120 , 32 ; --black : #12100d ; } …" at bounding box center [282, 403] width 302 height 703
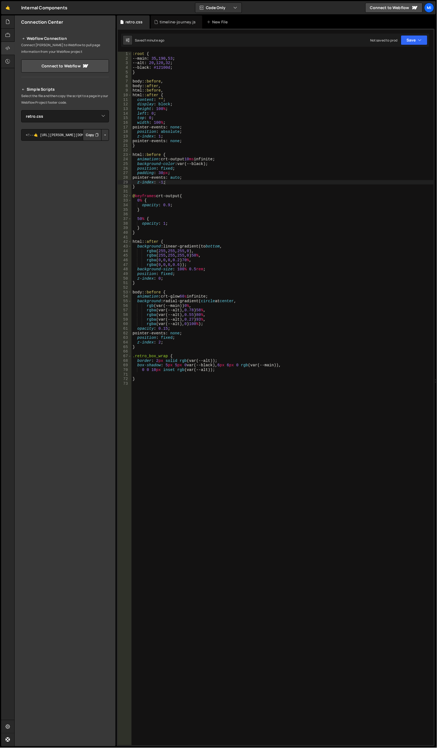
type textarea "border: 2px solid rgb(var(--alt));"
paste textarea "background: rgba(var(--main), 0.1);"
type textarea "background: rgba(var(--main), 0.1);"
click at [166, 21] on div "timeline-journey.js" at bounding box center [177, 21] width 36 height 5
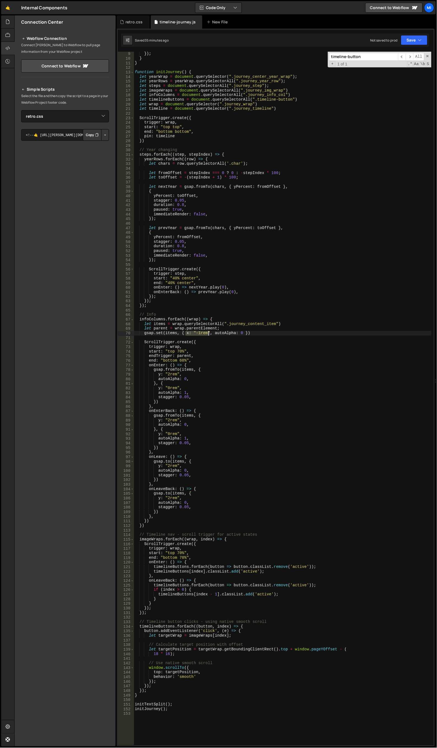
drag, startPoint x: 185, startPoint y: 332, endPoint x: 209, endPoint y: 333, distance: 24.5
click at [209, 333] on div "wordsClass : "word" }) ; } } function initJourney ( ) { let yearWrap = document…" at bounding box center [283, 398] width 298 height 703
type textarea "gsap.set(items, { autoAlpha: 0 })"
click at [223, 339] on div "wordsClass : "word" }) ; } } function initJourney ( ) { let yearWrap = document…" at bounding box center [283, 398] width 298 height 703
click at [207, 332] on div "wordsClass : "word" }) ; } } function initJourney ( ) { let yearWrap = document…" at bounding box center [283, 399] width 298 height 694
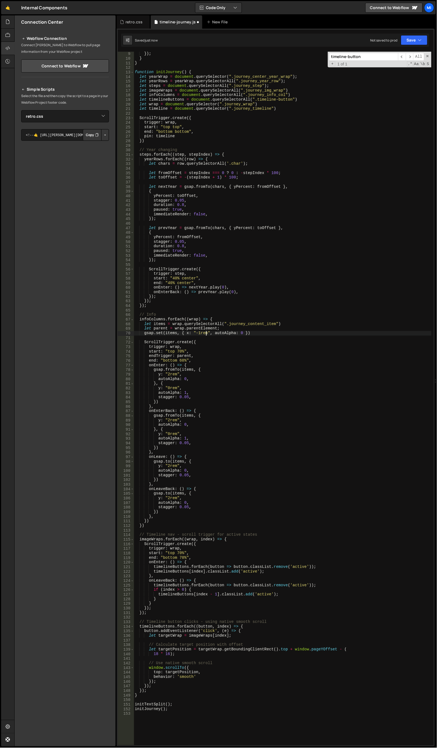
click at [198, 331] on div "wordsClass : "word" }) ; } } function initJourney ( ) { let yearWrap = document…" at bounding box center [283, 398] width 298 height 703
type textarea "gsap.set(items, { x: "1rem", autoAlpha: 0 })"
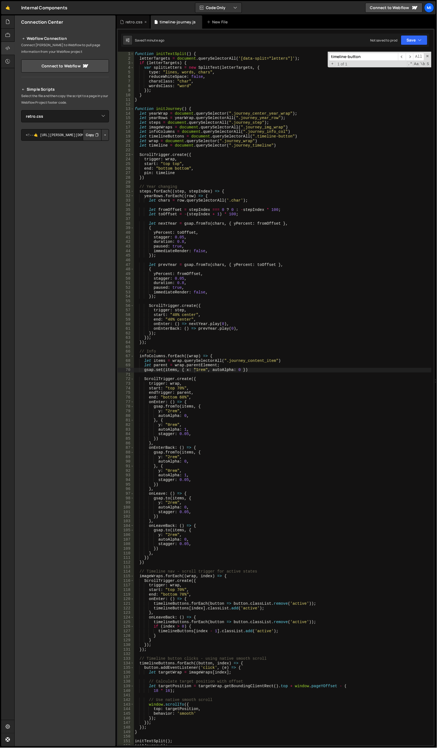
click at [131, 20] on div "retro.css" at bounding box center [133, 21] width 17 height 5
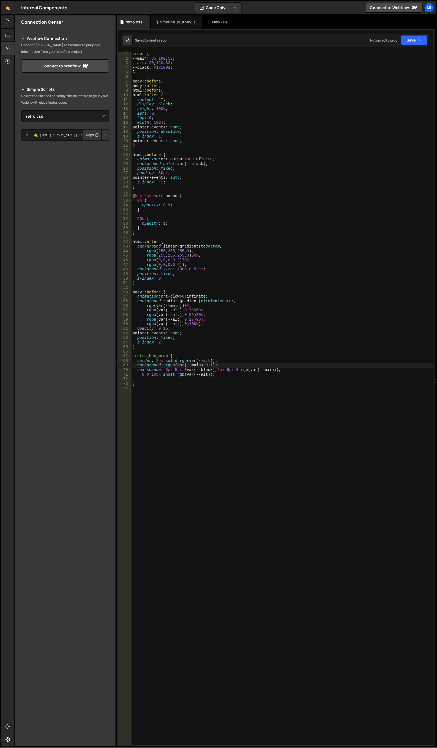
click at [134, 52] on div ":root { --main : 35 , 190 , 53 ; --alt : 20 , 120 , 32 ; --black : #12100d ; } …" at bounding box center [282, 403] width 302 height 703
type textarea ":root {"
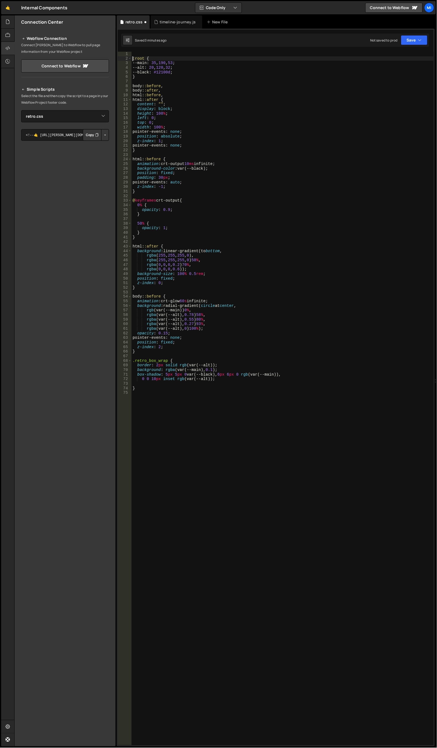
click at [155, 53] on div ":root { --main : 35 , 190 , 53 ; --alt : 20 , 120 , 32 ; --black : #12100d ; } …" at bounding box center [282, 403] width 302 height 703
paste textarea "@import url('[URL][DOMAIN_NAME]);"
type textarea "@import url('[URL][DOMAIN_NAME]);"
click at [163, 193] on div ":root { --main : 35 , 190 , 53 ; --alt : 20 , 120 , 32 ; --black : #12100d ; } …" at bounding box center [282, 403] width 302 height 703
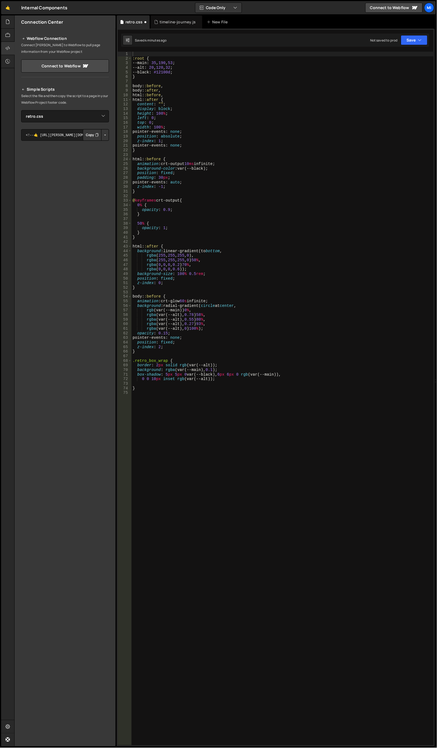
type textarea "}"
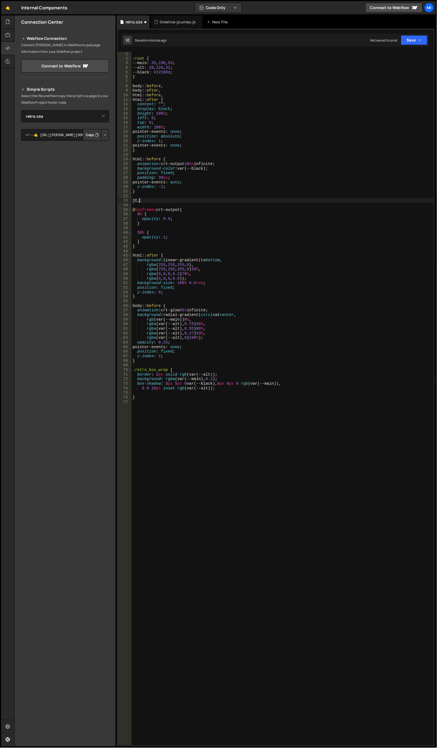
type textarea "j"
type textarea "html {}"
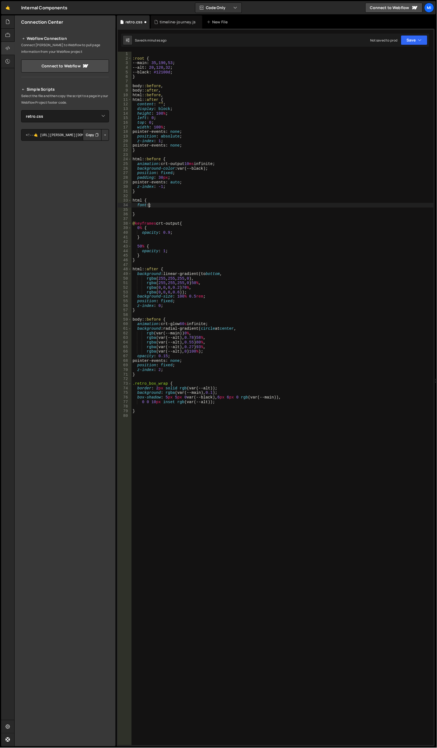
scroll to position [0, 1]
drag, startPoint x: 143, startPoint y: 199, endPoint x: 131, endPoint y: 200, distance: 12.4
click at [131, 200] on div "font: ; 1 2 3 4 5 6 7 8 9 10 11 12 13 14 15 16 17 18 19 20 21 22 23 24 25 26 27…" at bounding box center [276, 399] width 316 height 694
paste textarea "-family: 'Press Start 2P', monospace"
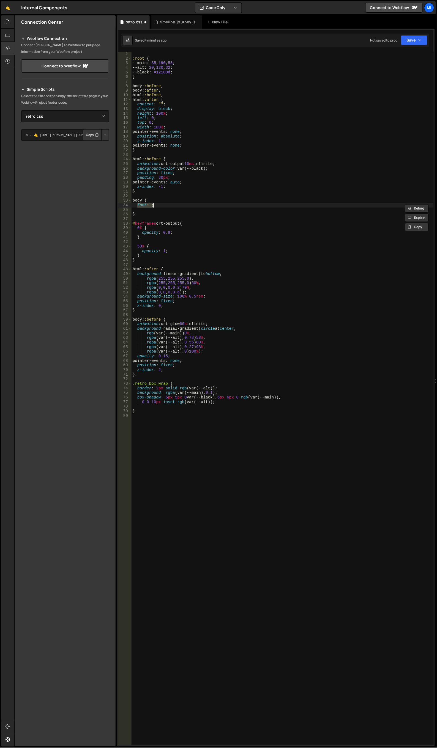
type textarea "font-family: 'Press Start 2P', monospace;"
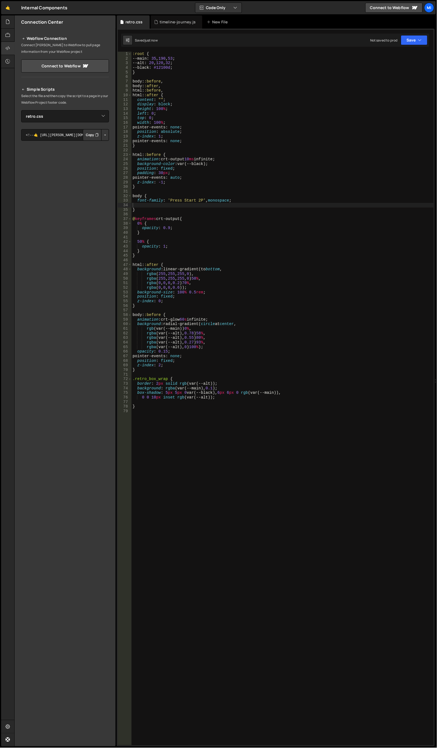
click at [255, 200] on div ":root { --main : 35 , 190 , 53 ; --alt : 20 , 120 , 32 ; --black : #12100d ; } …" at bounding box center [282, 403] width 302 height 703
type textarea "font-family: 'Press Start 2P', monospace;"
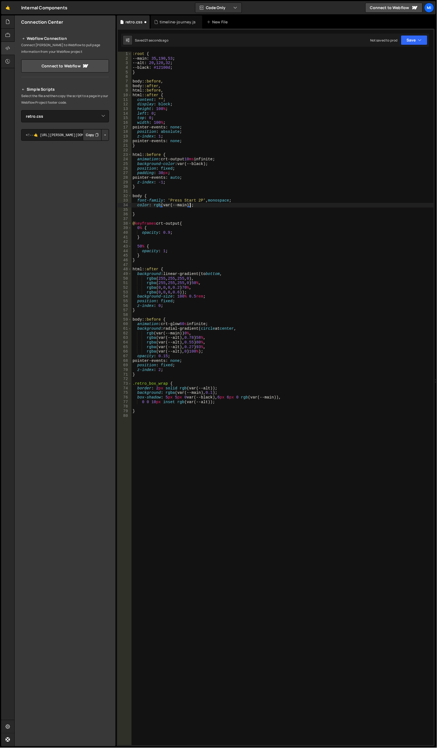
scroll to position [0, 4]
type textarea "color: rgb(var(--main));"
click at [188, 211] on div ":root { --main : 35 , 190 , 53 ; --alt : 20 , 120 , 32 ; --black : #12100d ; } …" at bounding box center [282, 403] width 302 height 703
click at [190, 203] on div ":root { --main : 35 , 190 , 53 ; --alt : 20 , 120 , 32 ; --black : #12100d ; } …" at bounding box center [282, 403] width 302 height 703
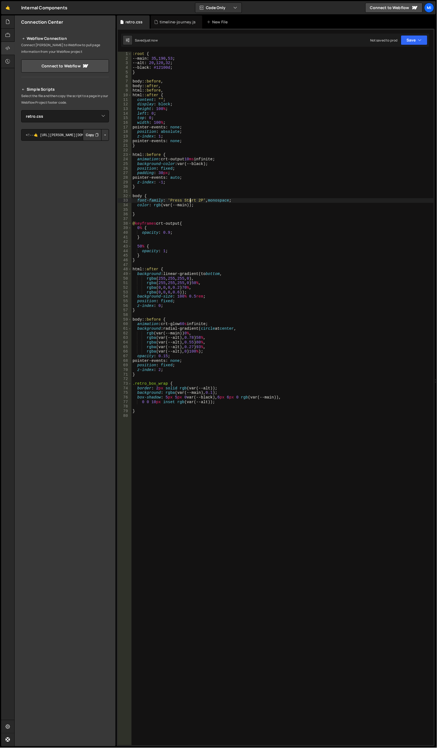
click at [189, 205] on div ":root { --main : 35 , 190 , 53 ; --alt : 20 , 120 , 32 ; --black : #12100d ; } …" at bounding box center [282, 403] width 302 height 703
type textarea "color: rgb(var(--main)) !important;"
click at [239, 208] on div ":root { --main : 35 , 190 , 53 ; --alt : 20 , 120 , 32 ; --black : #12100d ; } …" at bounding box center [282, 403] width 302 height 703
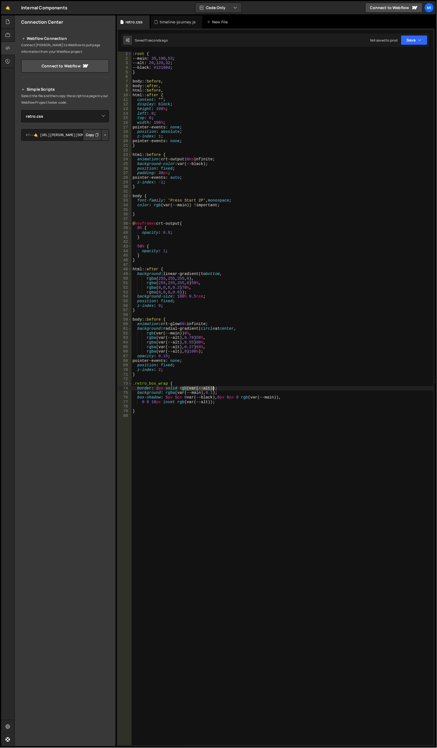
drag, startPoint x: 180, startPoint y: 387, endPoint x: 212, endPoint y: 386, distance: 31.4
click at [212, 386] on div ":root { --main : 35 , 190 , 53 ; --alt : 20 , 120 , 32 ; --black : #12100d ; } …" at bounding box center [282, 403] width 302 height 703
click at [166, 394] on div ":root { --main : 35 , 190 , 53 ; --alt : 20 , 120 , 32 ; --black : #12100d ; } …" at bounding box center [282, 403] width 302 height 703
drag, startPoint x: 147, startPoint y: 334, endPoint x: 183, endPoint y: 334, distance: 36.0
click at [183, 334] on div ":root { --main : 35 , 190 , 53 ; --alt : 20 , 120 , 32 ; --black : #12100d ; } …" at bounding box center [282, 403] width 302 height 703
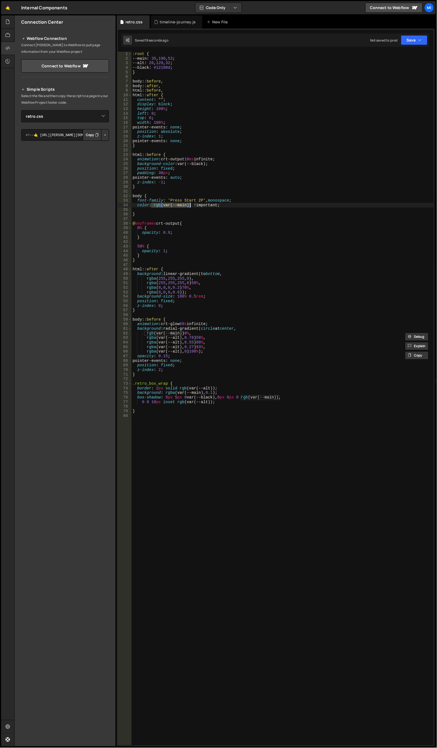
drag, startPoint x: 152, startPoint y: 205, endPoint x: 191, endPoint y: 205, distance: 39.1
click at [191, 205] on div ":root { --main : 35 , 190 , 53 ; --alt : 20 , 120 , 32 ; --black : #12100d ; } …" at bounding box center [282, 403] width 302 height 703
paste textarea
click at [156, 205] on div ":root { --main : 35 , 190 , 53 ; --alt : 20 , 120 , 32 ; --black : #12100d ; } …" at bounding box center [282, 399] width 302 height 694
drag, startPoint x: 145, startPoint y: 334, endPoint x: 182, endPoint y: 331, distance: 36.9
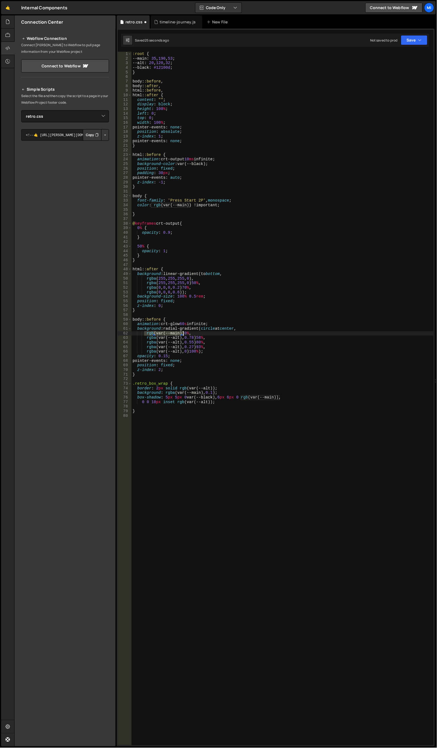
click at [182, 331] on div ":root { --main : 35 , 190 , 53 ; --alt : 20 , 120 , 32 ; --black : #12100d ; } …" at bounding box center [282, 403] width 302 height 703
drag, startPoint x: 153, startPoint y: 205, endPoint x: 191, endPoint y: 205, distance: 37.4
click at [191, 205] on div ":root { --main : 35 , 190 , 53 ; --alt : 20 , 120 , 32 ; --black : #12100d ; } …" at bounding box center [282, 403] width 302 height 703
paste textarea
type textarea "color: rgb(var(--main)) !important;"
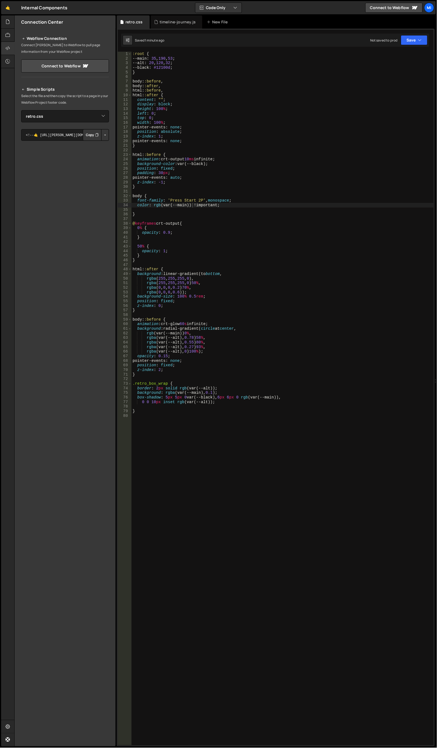
click at [230, 204] on div ":root { --main : 35 , 190 , 53 ; --alt : 20 , 120 , 32 ; --black : #12100d ; } …" at bounding box center [282, 403] width 302 height 703
paste textarea "text-shadow: 0 0 5px #00ff00;"
click at [190, 324] on div ":root { --main : 35 , 190 , 53 ; --alt : 20 , 120 , 32 ; --black : #12100d ; } …" at bounding box center [282, 403] width 302 height 703
click at [171, 22] on div "timeline-journey.js" at bounding box center [177, 21] width 36 height 5
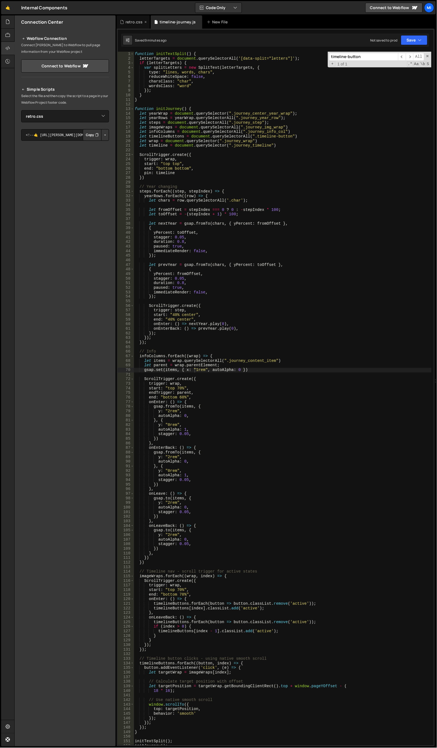
click at [131, 22] on div "retro.css" at bounding box center [133, 21] width 17 height 5
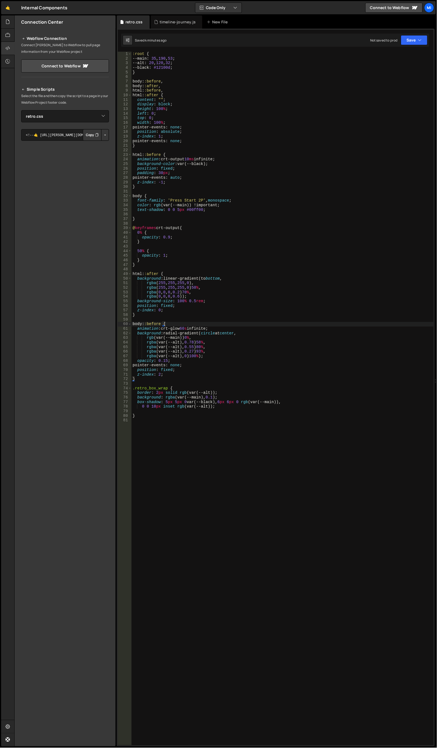
click at [243, 326] on div ":root { --main : 35 , 190 , 53 ; --alt : 20 , 120 , 32 ; --black : #12100d ; } …" at bounding box center [282, 403] width 302 height 703
drag, startPoint x: 134, startPoint y: 394, endPoint x: 219, endPoint y: 394, distance: 85.5
click at [219, 394] on div ":root { --main : 35 , 190 , 53 ; --alt : 20 , 120 , 32 ; --black : #12100d ; } …" at bounding box center [282, 403] width 302 height 703
type textarea "border: 2px solid rgb(var(--alt));"
click at [212, 241] on div ":root { --main : 35 , 190 , 53 ; --alt : 20 , 120 , 32 ; --black : #12100d ; } …" at bounding box center [282, 403] width 302 height 703
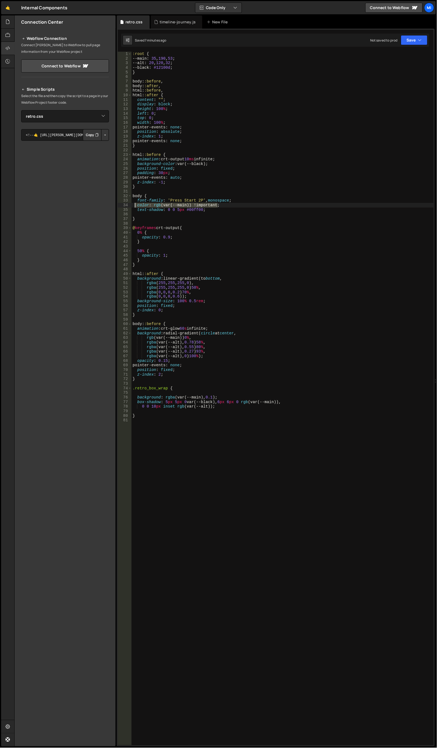
drag, startPoint x: 228, startPoint y: 205, endPoint x: 134, endPoint y: 205, distance: 94.0
click at [134, 205] on div ":root { --main : 35 , 190 , 53 ; --alt : 20 , 120 , 32 ; --black : #12100d ; } …" at bounding box center [282, 403] width 302 height 703
type textarea "color: rgb(var(--main)) !important;"
click at [173, 19] on div "timeline-journey.js" at bounding box center [176, 21] width 51 height 13
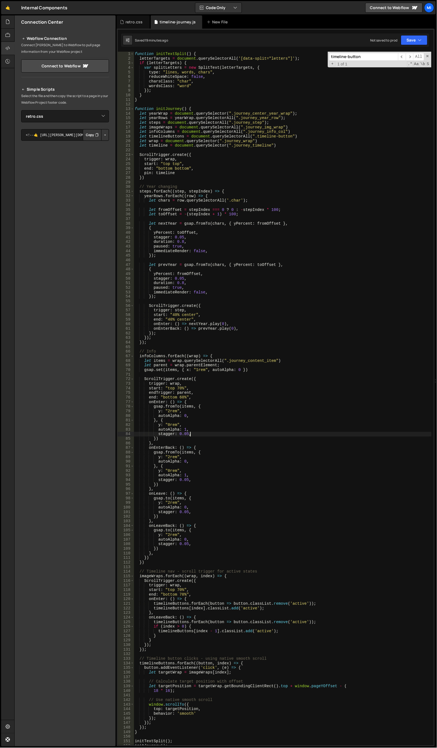
click at [246, 436] on div "function initTextSplit ( ) { letterTargets = document . querySelectorAll ( '[da…" at bounding box center [283, 403] width 298 height 703
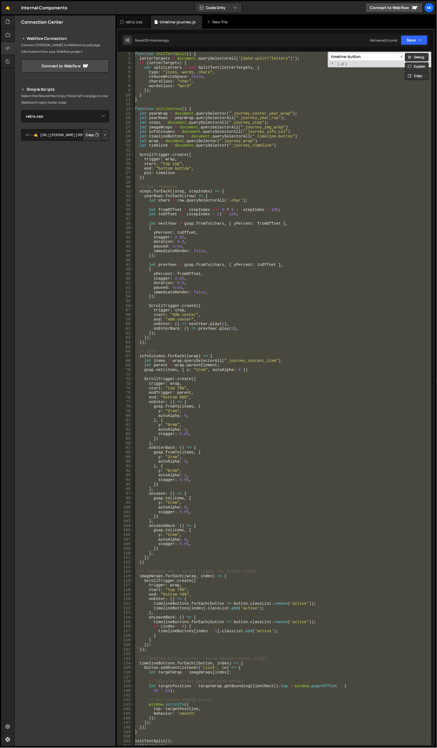
click at [232, 216] on div "function initTextSplit ( ) { letterTargets = document . querySelectorAll ( '[da…" at bounding box center [283, 399] width 298 height 694
paste textarea
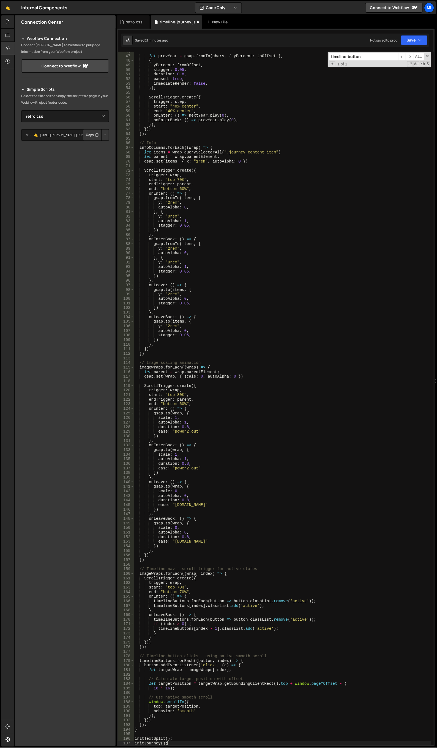
scroll to position [208, 0]
click at [188, 197] on div "let prevYear = gsap . fromTo ( chars , { yPercent : toOffset } , { yPercent : f…" at bounding box center [283, 400] width 298 height 703
click at [199, 191] on div "let prevYear = gsap . fromTo ( chars , { yPercent : toOffset } , { yPercent : f…" at bounding box center [283, 400] width 298 height 703
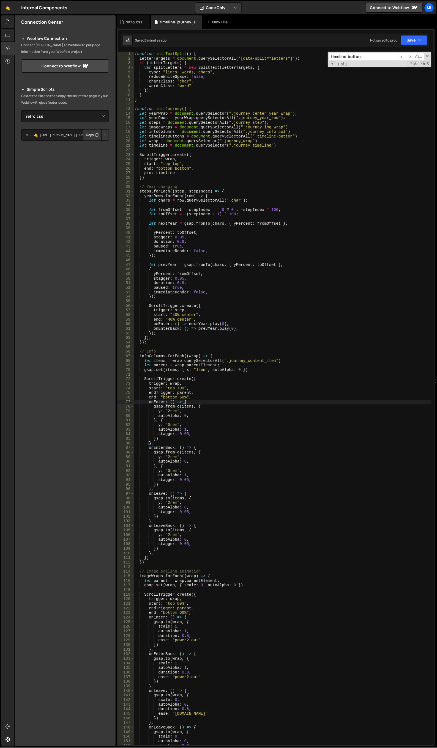
scroll to position [0, 0]
click at [244, 191] on div "function initTextSplit ( ) { letterTargets = document . querySelectorAll ( '[da…" at bounding box center [283, 403] width 298 height 703
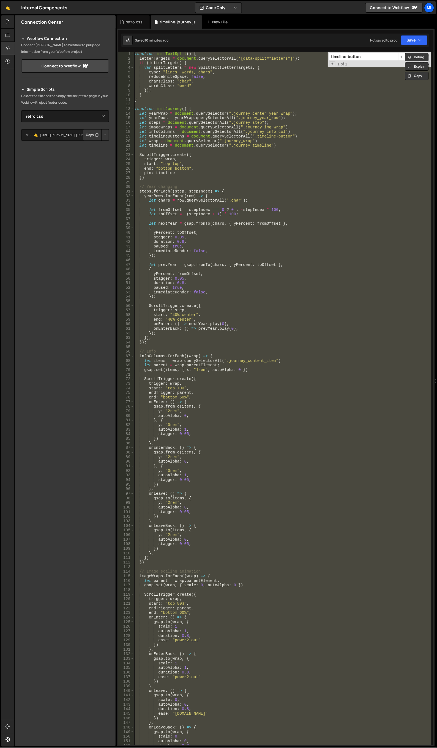
paste textarea
type textarea "initJourney();"
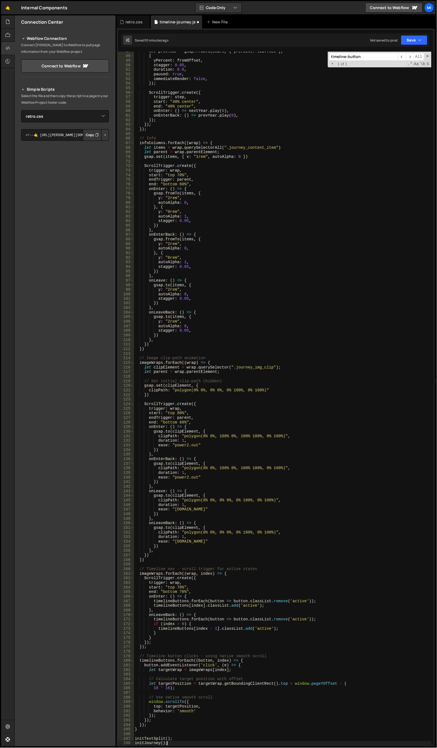
scroll to position [213, 0]
click at [243, 400] on div "let prevYear = gsap . fromTo ( chars , { yPercent : toOffset } , { yPercent : f…" at bounding box center [283, 400] width 298 height 703
drag, startPoint x: 175, startPoint y: 390, endPoint x: 263, endPoint y: 389, distance: 88.3
click at [263, 389] on div "let prevYear = gsap . fromTo ( chars , { yPercent : toOffset } , { yPercent : f…" at bounding box center [283, 400] width 298 height 703
paste textarea "polygon(0 0, 100% 0, 100% 0, 0 0"
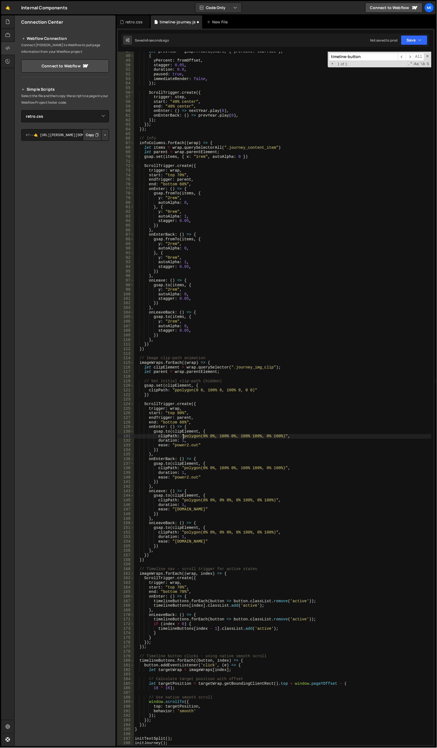
click at [183, 436] on div "let prevYear = gsap . fromTo ( chars , { yPercent : toOffset } , { yPercent : f…" at bounding box center [283, 400] width 298 height 703
click at [262, 485] on div "let prevYear = gsap . fromTo ( chars , { yPercent : toOffset } , { yPercent : f…" at bounding box center [283, 400] width 298 height 703
drag, startPoint x: 183, startPoint y: 532, endPoint x: 271, endPoint y: 532, distance: 88.8
click at [271, 532] on div "let prevYear = gsap . fromTo ( chars , { yPercent : toOffset } , { yPercent : f…" at bounding box center [283, 400] width 298 height 703
paste textarea "0, 100% 0, 100% 0, 0 0"
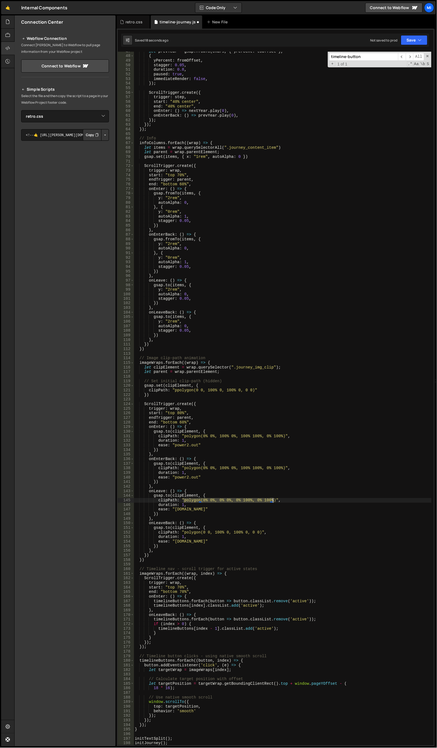
drag, startPoint x: 183, startPoint y: 500, endPoint x: 273, endPoint y: 500, distance: 89.4
click at [273, 500] on div "let prevYear = gsap . fromTo ( chars , { yPercent : toOffset } , { yPercent : f…" at bounding box center [283, 400] width 298 height 703
paste textarea "0, 100% 0, 100% 0, 0 0"
type textarea "clipPath: "polygon(0 0, 100% 0, 100% 0, 0 0)","
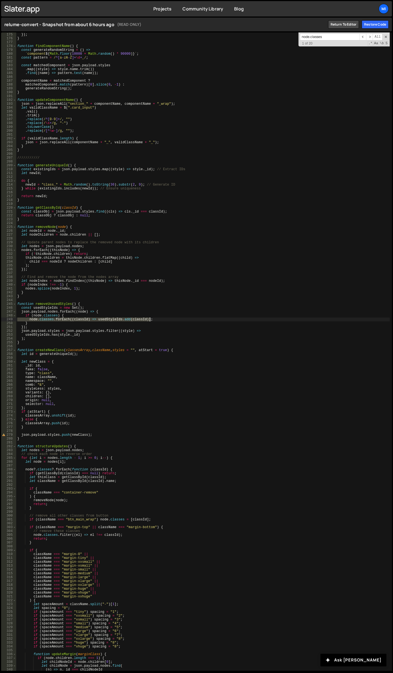
scroll to position [670, 0]
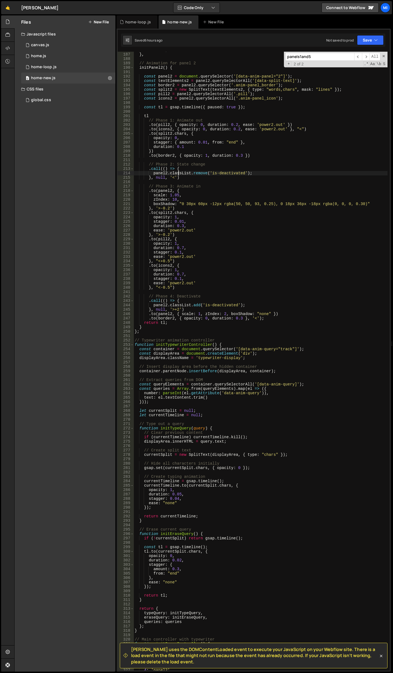
scroll to position [818, 0]
click at [251, 272] on div "return tl ; } , // Animation for panel 2 initPanel2 ( ) { const panel2 = docume…" at bounding box center [261, 362] width 254 height 628
type textarea "opacity: 1,"
